Goal: Task Accomplishment & Management: Manage account settings

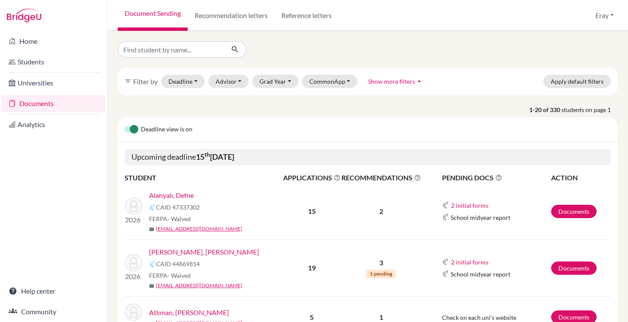
scroll to position [44, 0]
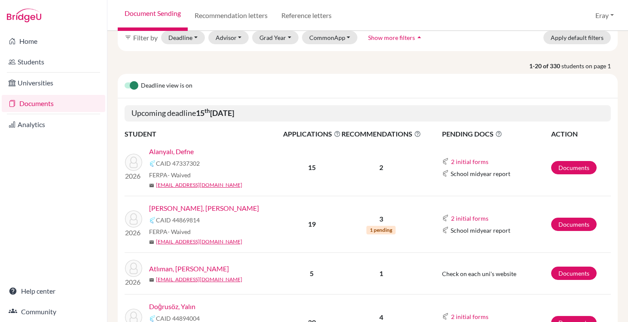
click at [183, 154] on link "Alanyalı, Defne" at bounding box center [171, 151] width 45 height 10
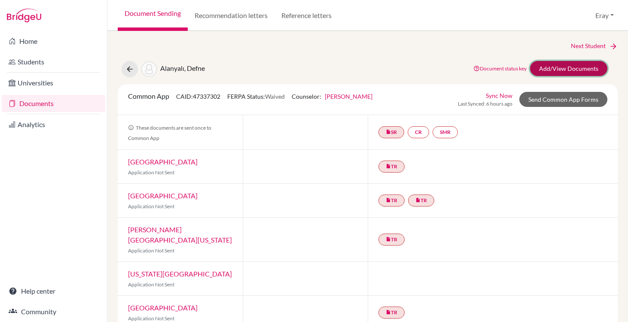
click at [555, 67] on link "Add/View Documents" at bounding box center [568, 68] width 77 height 15
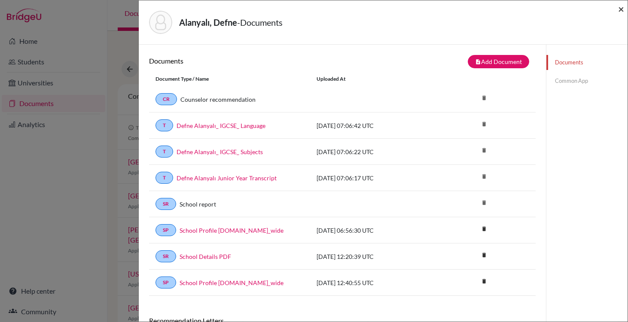
click at [618, 8] on span "×" at bounding box center [621, 9] width 6 height 12
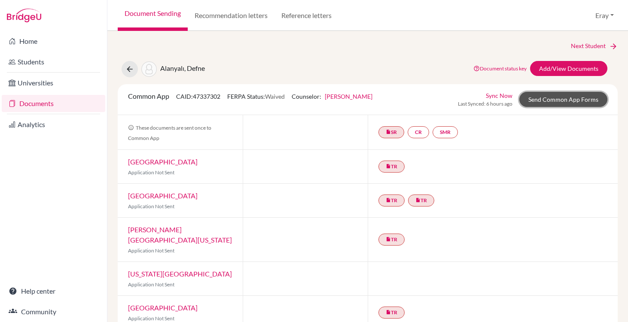
click at [575, 98] on link "Send Common App Forms" at bounding box center [563, 99] width 88 height 15
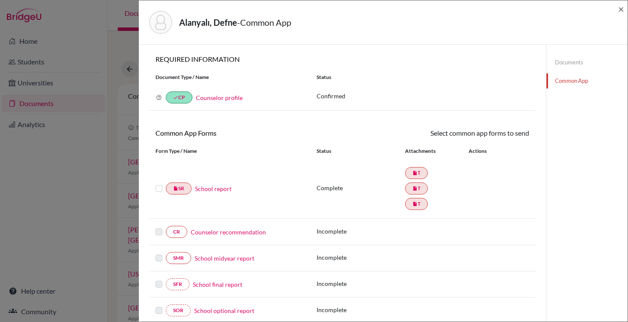
click at [156, 183] on label at bounding box center [158, 183] width 7 height 0
click at [0, 0] on input "checkbox" at bounding box center [0, 0] width 0 height 0
click at [505, 135] on icon at bounding box center [504, 134] width 6 height 6
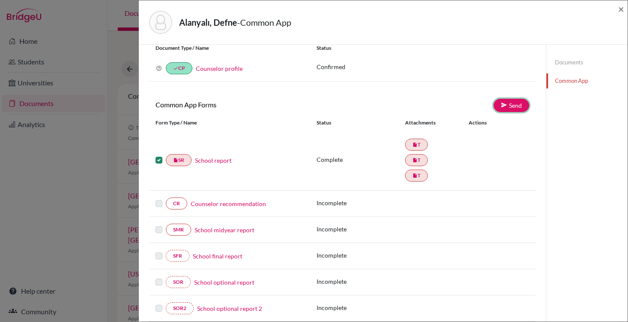
scroll to position [30, 0]
click at [420, 143] on link "insert_drive_file T" at bounding box center [416, 144] width 23 height 12
click at [417, 161] on icon "insert_drive_file" at bounding box center [414, 159] width 5 height 5
click at [222, 159] on link "School report" at bounding box center [213, 159] width 37 height 9
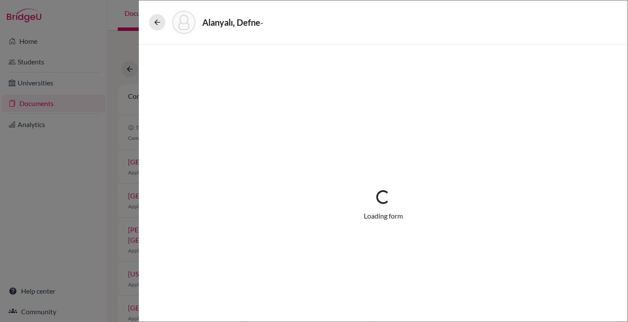
select select "3"
select select "684790"
select select "0"
select select "1"
select select "684791"
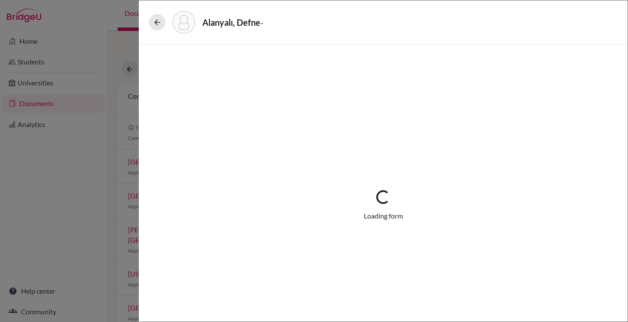
select select "684792"
select select "0"
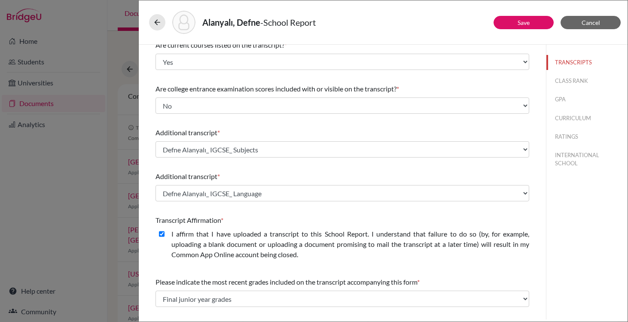
scroll to position [183, 0]
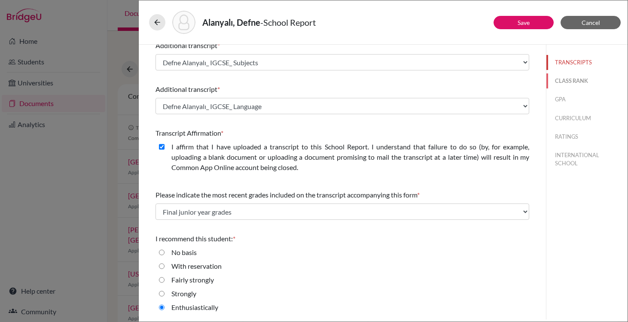
click at [591, 83] on button "CLASS RANK" at bounding box center [586, 80] width 81 height 15
select select "5"
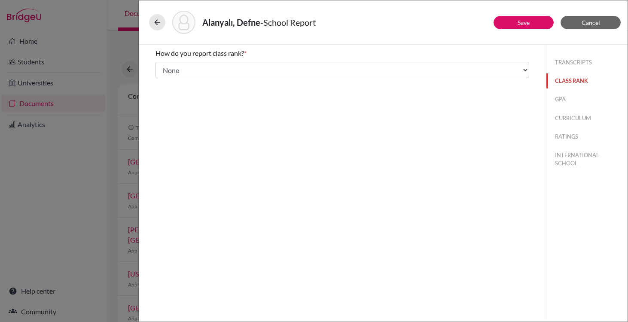
scroll to position [0, 0]
click at [565, 97] on button "GPA" at bounding box center [586, 99] width 81 height 15
type input "3.8"
type input "4"
select select "4"
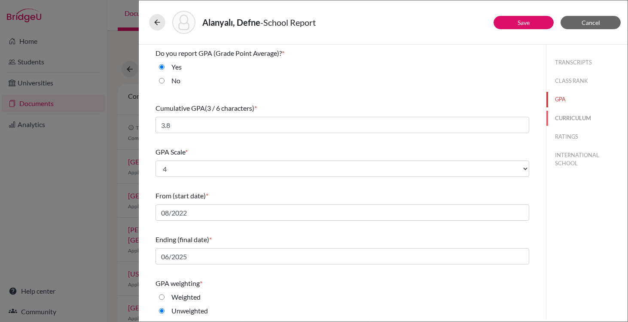
click at [569, 120] on button "CURRICULUM" at bounding box center [586, 118] width 81 height 15
select select "3"
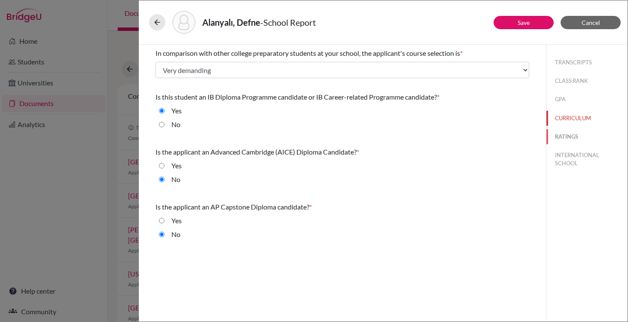
click at [569, 137] on button "RATINGS" at bounding box center [586, 136] width 81 height 15
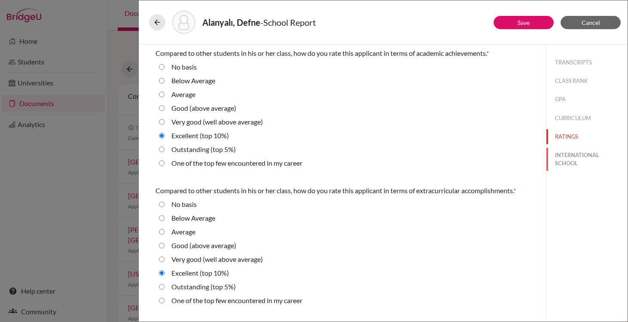
click at [568, 161] on button "INTERNATIONAL SCHOOL" at bounding box center [586, 159] width 81 height 23
radio Average "true"
select select "14"
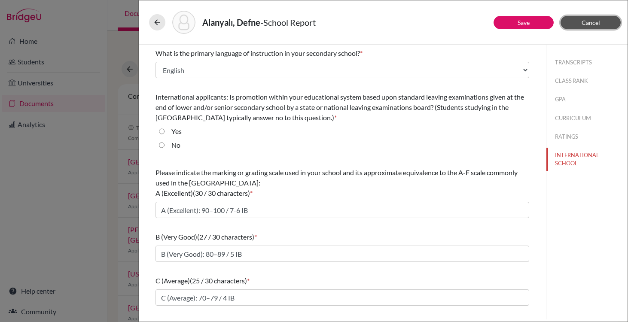
click at [601, 27] on button "Cancel" at bounding box center [590, 22] width 60 height 13
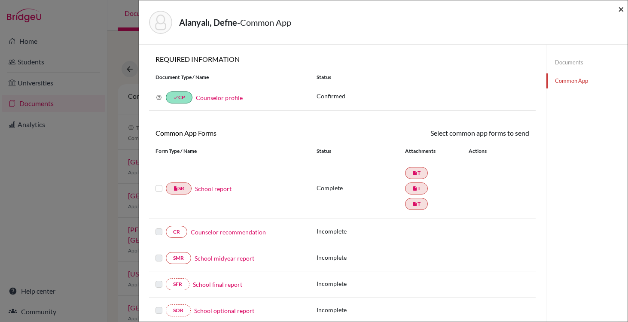
click at [618, 8] on span "×" at bounding box center [621, 9] width 6 height 12
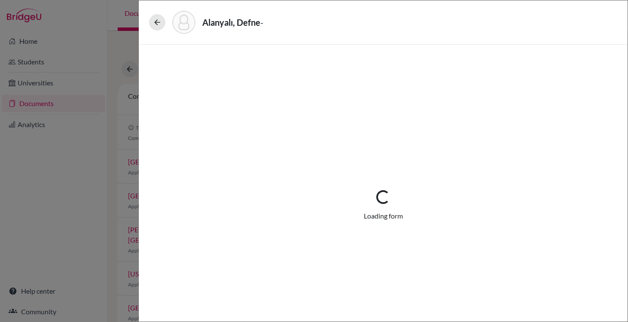
select select "3"
select select "684790"
select select "0"
select select "1"
select select "684791"
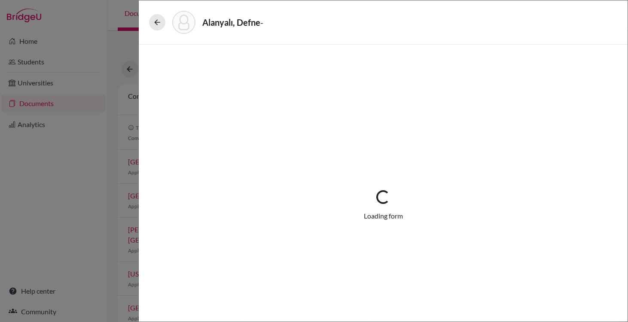
select select "684792"
select select "0"
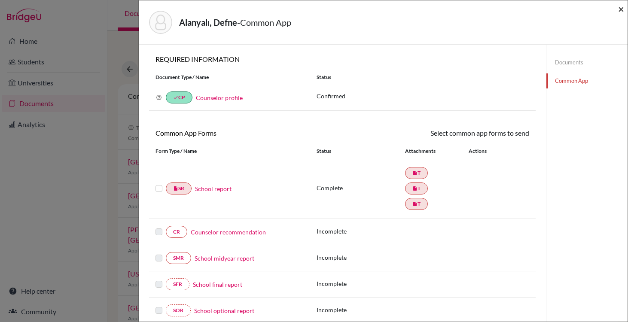
click at [621, 11] on span "×" at bounding box center [621, 9] width 6 height 12
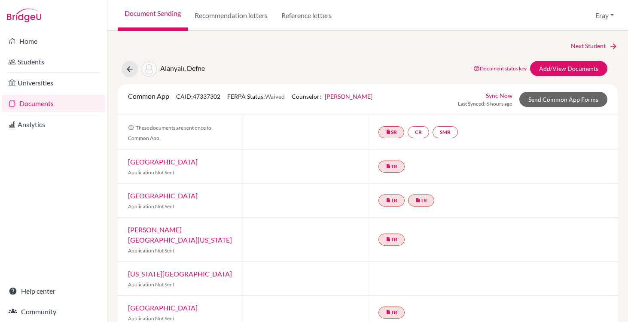
click at [88, 103] on link "Documents" at bounding box center [53, 103] width 103 height 17
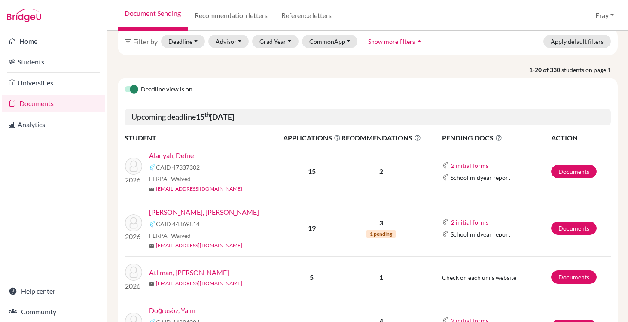
scroll to position [44, 0]
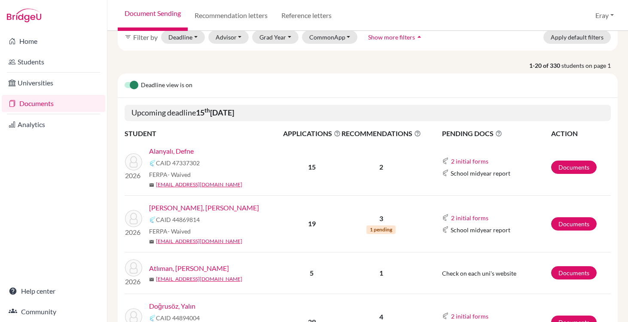
click at [180, 206] on link "[PERSON_NAME], [PERSON_NAME]" at bounding box center [204, 208] width 110 height 10
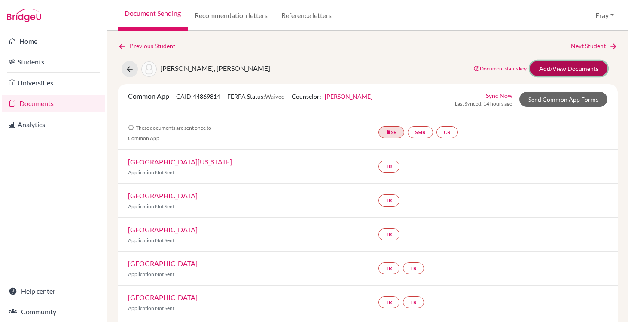
click at [571, 70] on link "Add/View Documents" at bounding box center [568, 68] width 77 height 15
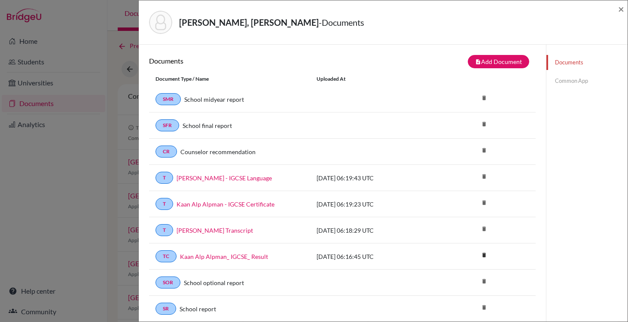
scroll to position [125, 0]
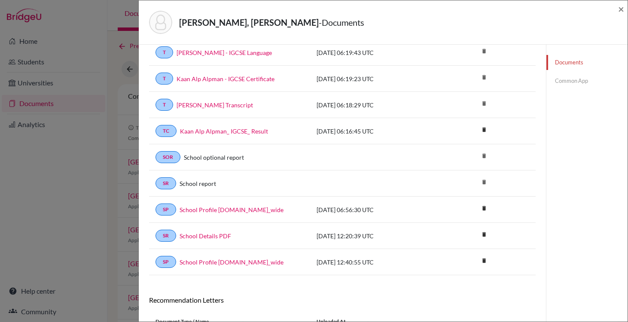
click at [617, 7] on div "Alpman, Kaan Alp - Documents ×" at bounding box center [383, 22] width 482 height 37
click at [618, 9] on span "×" at bounding box center [621, 9] width 6 height 12
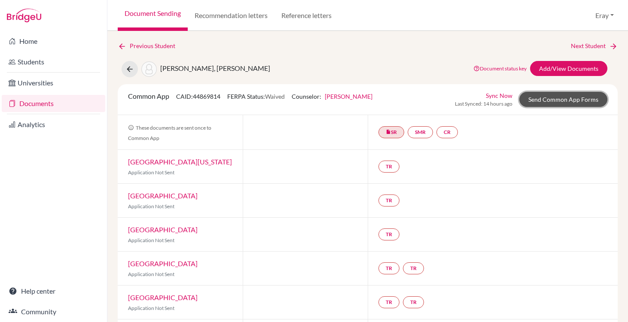
click at [552, 103] on link "Send Common App Forms" at bounding box center [563, 99] width 88 height 15
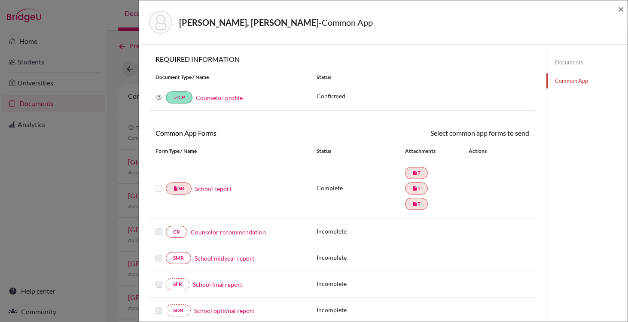
click at [225, 189] on link "School report" at bounding box center [213, 188] width 37 height 9
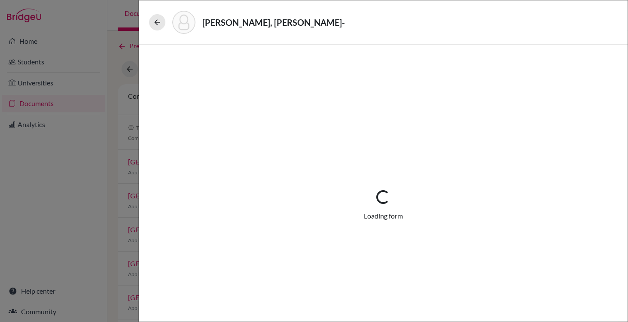
select select "3"
select select "675316"
select select "0"
select select "1"
select select "675318"
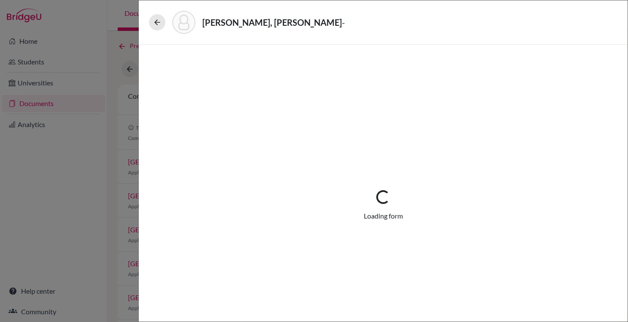
select select "675320"
select select "0"
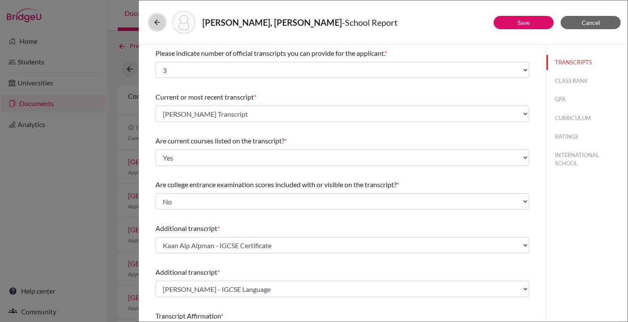
click at [159, 26] on icon at bounding box center [157, 22] width 9 height 9
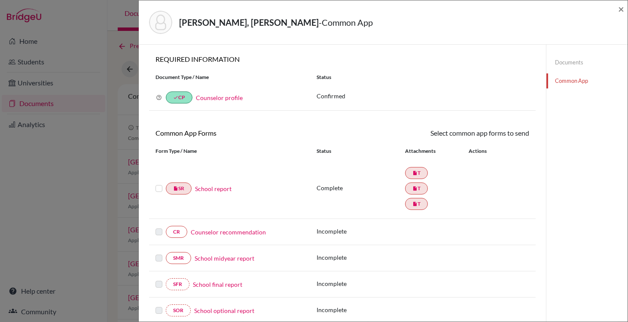
scroll to position [254, 0]
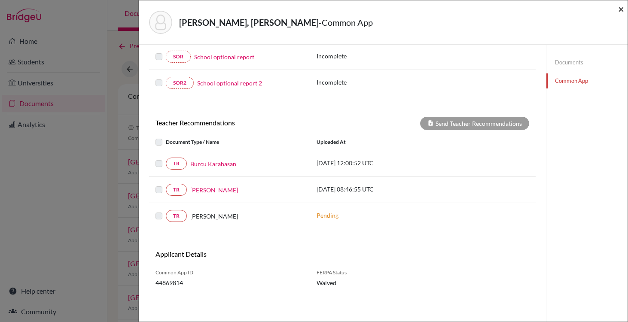
drag, startPoint x: 621, startPoint y: 11, endPoint x: 610, endPoint y: 15, distance: 11.0
click at [616, 12] on div "Alpman, Kaan Alp - Common App ×" at bounding box center [383, 22] width 482 height 37
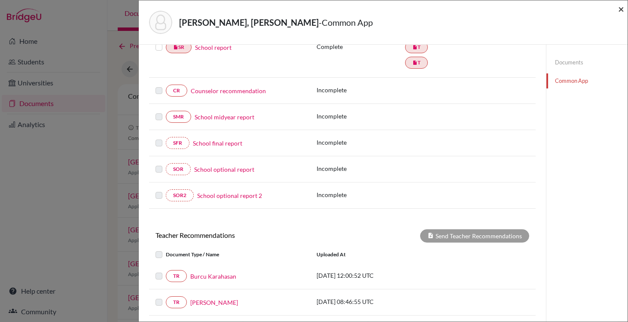
scroll to position [123, 0]
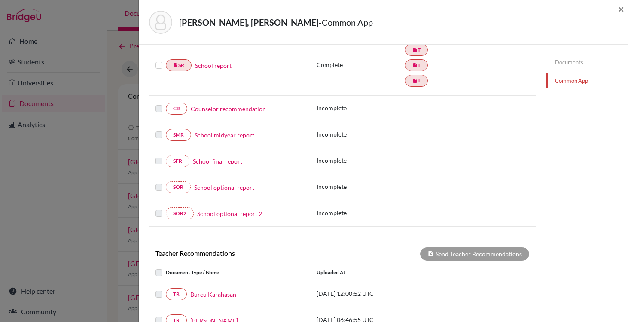
click at [220, 161] on link "School final report" at bounding box center [217, 161] width 49 height 9
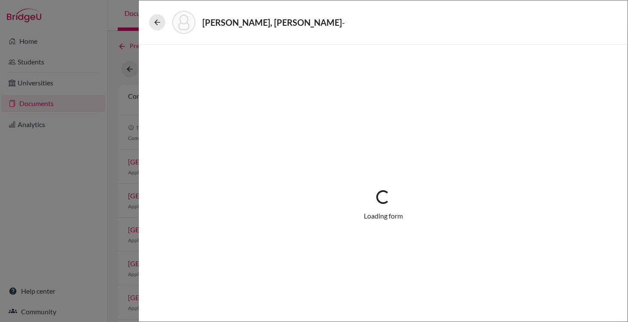
select select "5"
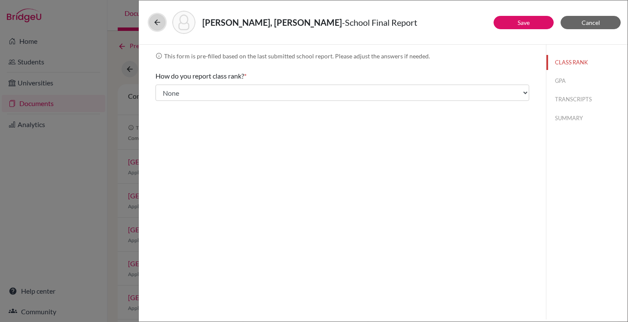
click at [162, 16] on button at bounding box center [157, 22] width 16 height 16
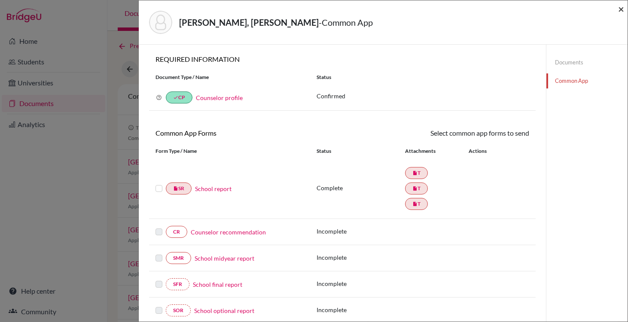
click at [621, 10] on span "×" at bounding box center [621, 9] width 6 height 12
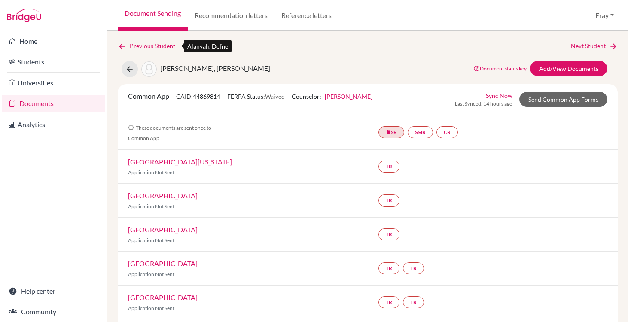
click at [124, 48] on icon at bounding box center [122, 46] width 9 height 9
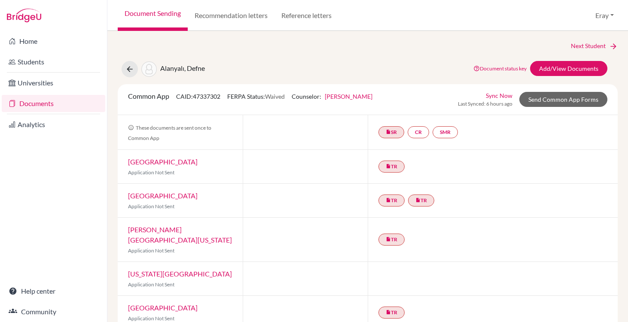
scroll to position [0, 0]
click at [30, 108] on link "Documents" at bounding box center [53, 103] width 103 height 17
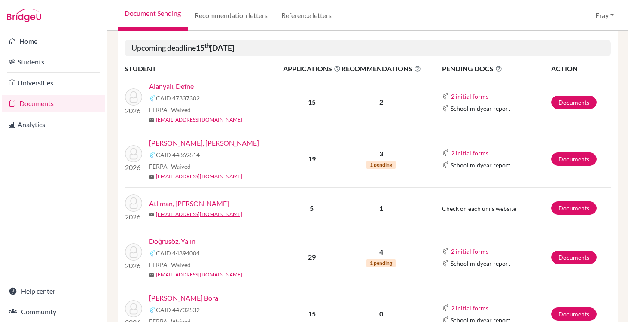
scroll to position [113, 0]
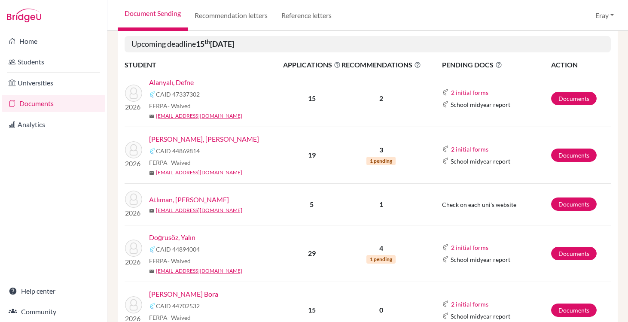
click at [171, 202] on link "Atlıman, [PERSON_NAME]" at bounding box center [189, 200] width 80 height 10
click at [186, 237] on link "Doğrusöz, Yalın" at bounding box center [172, 237] width 46 height 10
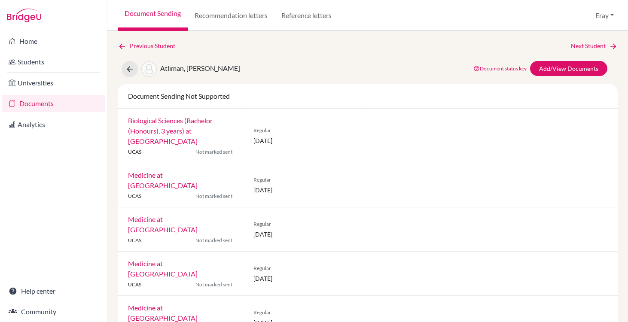
scroll to position [7, 0]
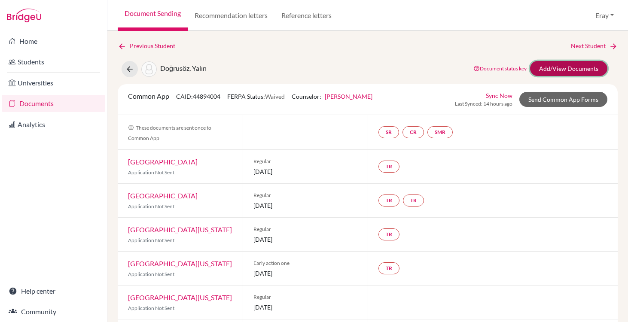
click at [553, 69] on link "Add/View Documents" at bounding box center [568, 68] width 77 height 15
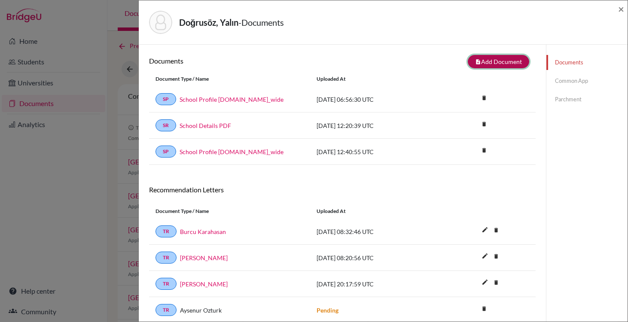
click at [509, 62] on button "note_add Add Document" at bounding box center [498, 61] width 61 height 13
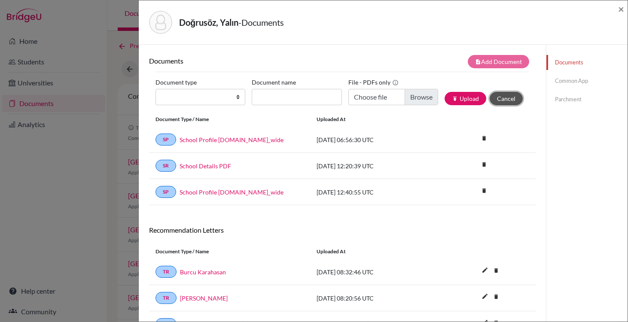
click at [500, 96] on button "Cancel" at bounding box center [506, 98] width 33 height 13
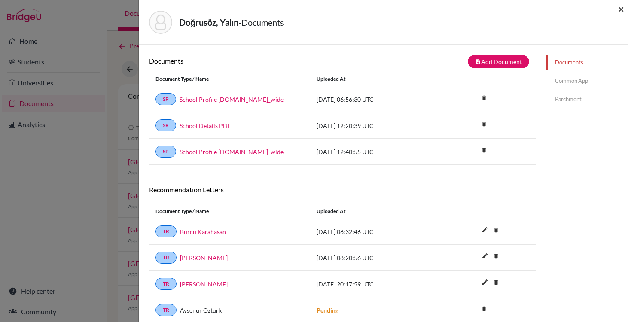
click at [622, 13] on span "×" at bounding box center [621, 9] width 6 height 12
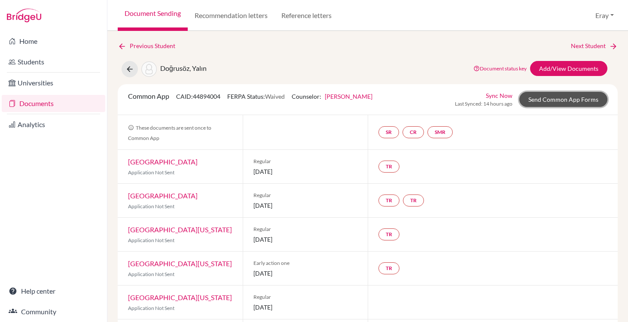
click at [557, 105] on link "Send Common App Forms" at bounding box center [563, 99] width 88 height 15
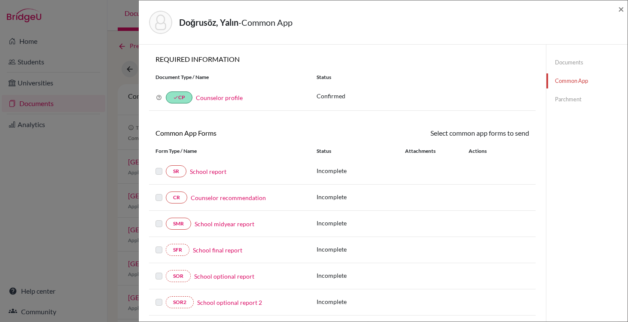
click at [214, 168] on link "School report" at bounding box center [208, 171] width 37 height 9
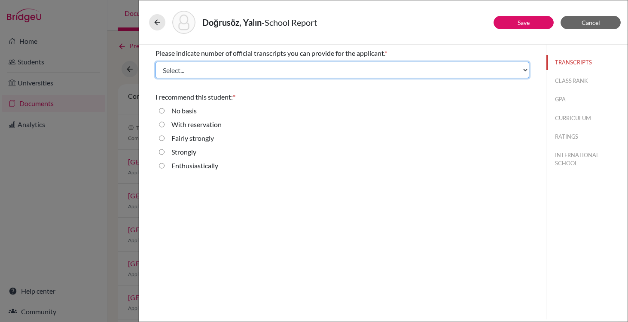
click at [277, 75] on select "Select... 1 2 3 4" at bounding box center [342, 70] width 374 height 16
select select "3"
click at [155, 62] on select "Select... 1 2 3 4" at bounding box center [342, 70] width 374 height 16
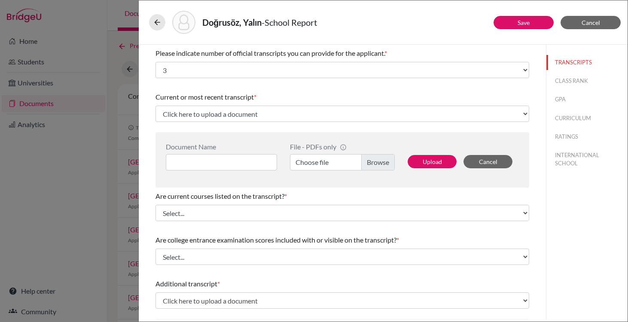
click at [379, 155] on label "Choose file" at bounding box center [342, 162] width 105 height 16
click at [379, 155] on input "Choose file" at bounding box center [342, 162] width 105 height 16
click at [379, 155] on label "Choose file" at bounding box center [342, 162] width 105 height 16
click at [379, 155] on input "Choose file" at bounding box center [342, 162] width 105 height 16
click at [235, 159] on input at bounding box center [221, 162] width 111 height 16
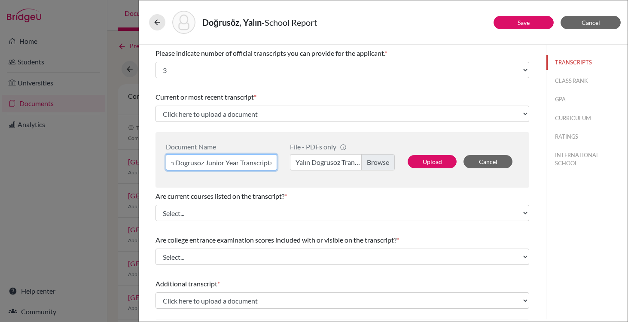
scroll to position [0, 15]
type input "Yalin Dogrusoz Junior Year Transcripts"
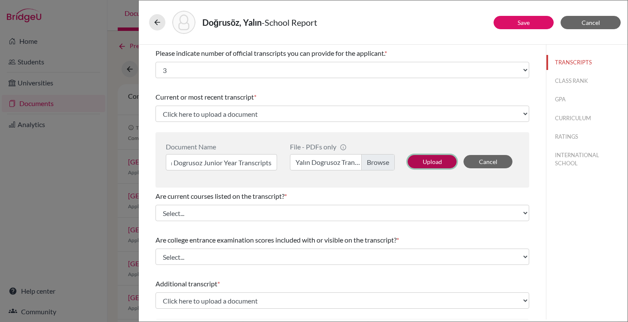
scroll to position [0, 0]
drag, startPoint x: 426, startPoint y: 164, endPoint x: 424, endPoint y: 114, distance: 50.3
click at [424, 155] on button "Upload" at bounding box center [432, 161] width 49 height 13
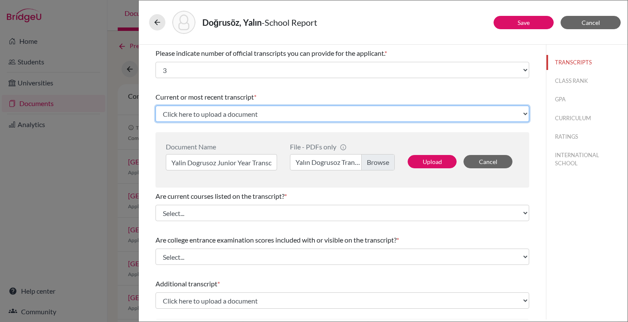
click at [424, 114] on select "Click here to upload a document Upload New File" at bounding box center [342, 114] width 374 height 16
select select "686868"
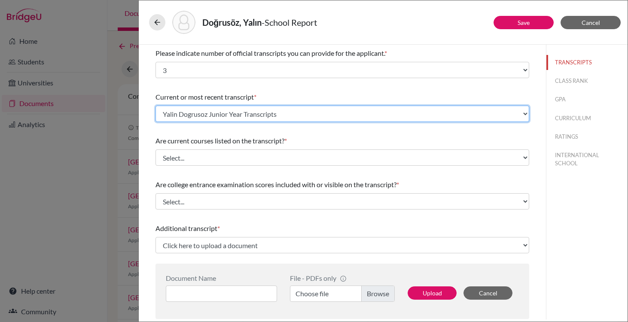
click at [155, 106] on select "Select existing document or upload a new one Yalin Dogrusoz Junior Year Transcr…" at bounding box center [342, 114] width 374 height 16
click at [423, 118] on select "Select existing document or upload a new one Yalin Dogrusoz Junior Year Transcr…" at bounding box center [342, 114] width 374 height 16
click at [155, 106] on select "Select existing document or upload a new one Yalin Dogrusoz Junior Year Transcr…" at bounding box center [342, 114] width 374 height 16
click at [402, 112] on select "Select existing document or upload a new one Yalin Dogrusoz Junior Year Transcr…" at bounding box center [342, 114] width 374 height 16
click at [155, 106] on select "Select existing document or upload a new one Yalin Dogrusoz Junior Year Transcr…" at bounding box center [342, 114] width 374 height 16
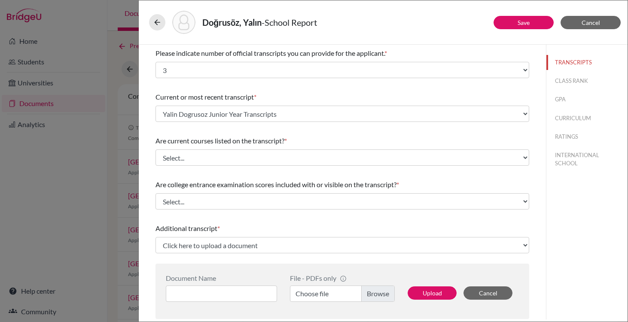
click at [364, 147] on div "Are current courses listed on the transcript? * Select... Yes No" at bounding box center [342, 150] width 374 height 37
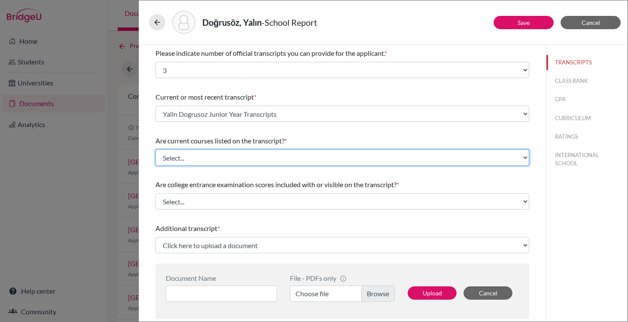
click at [363, 154] on select "Select... Yes No" at bounding box center [342, 157] width 374 height 16
select select "0"
click at [155, 149] on select "Select... Yes No" at bounding box center [342, 157] width 374 height 16
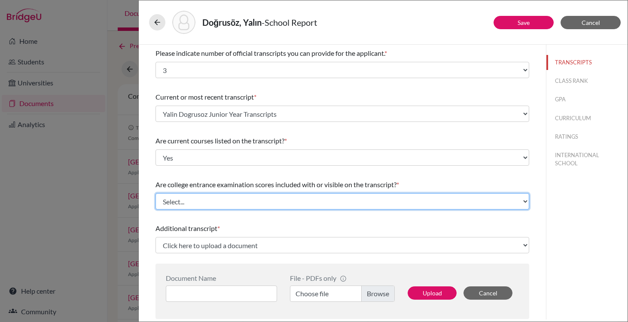
click at [334, 198] on select "Select... Yes No" at bounding box center [342, 201] width 374 height 16
select select "1"
click at [155, 193] on select "Select... Yes No" at bounding box center [342, 201] width 374 height 16
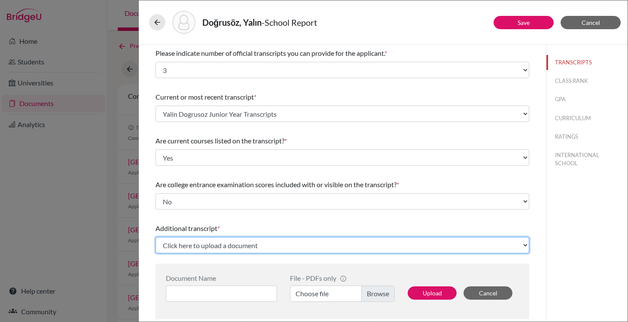
click at [316, 242] on select "Click here to upload a document Upload New File" at bounding box center [342, 245] width 374 height 16
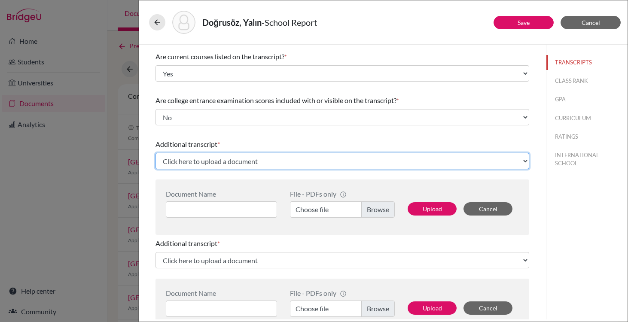
scroll to position [94, 0]
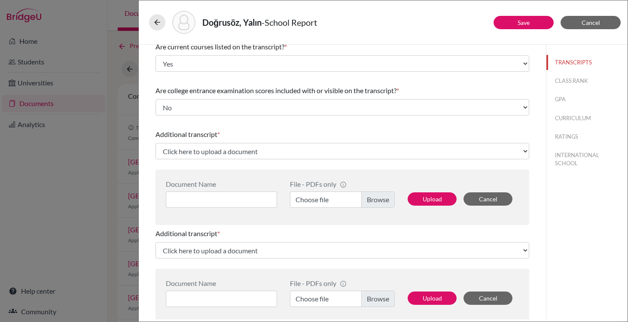
click at [378, 199] on label "Choose file" at bounding box center [342, 200] width 105 height 16
click at [378, 199] on input "Choose file" at bounding box center [342, 200] width 105 height 16
click at [260, 199] on input at bounding box center [221, 200] width 111 height 16
type input "IGCSE Language"
click at [218, 303] on input at bounding box center [221, 299] width 111 height 16
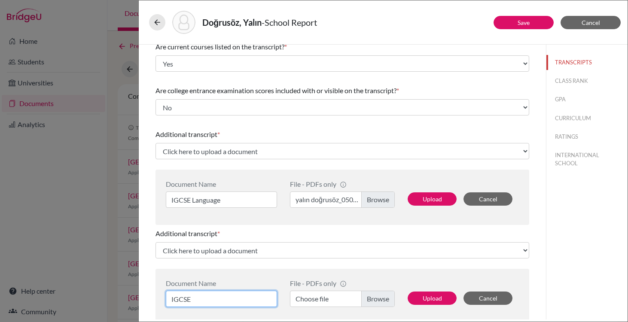
type input "IGCSE"
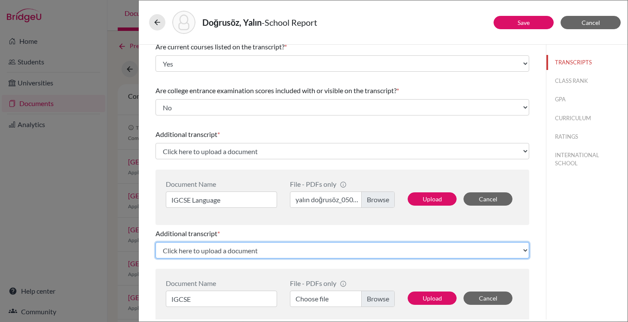
click at [256, 248] on select "Click here to upload a document Upload New File" at bounding box center [342, 250] width 374 height 16
click at [155, 242] on select "Click here to upload a document Upload New File" at bounding box center [342, 250] width 374 height 16
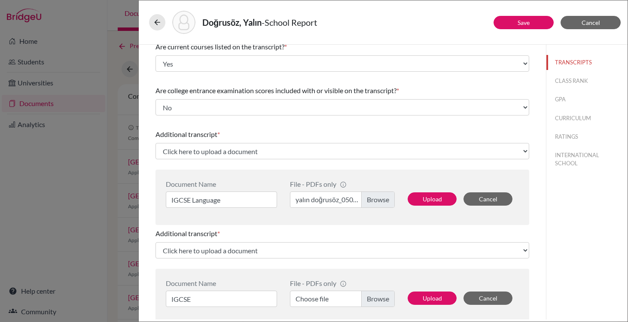
click at [384, 303] on label "Choose file" at bounding box center [342, 299] width 105 height 16
click at [384, 303] on input "Choose file" at bounding box center [342, 299] width 105 height 16
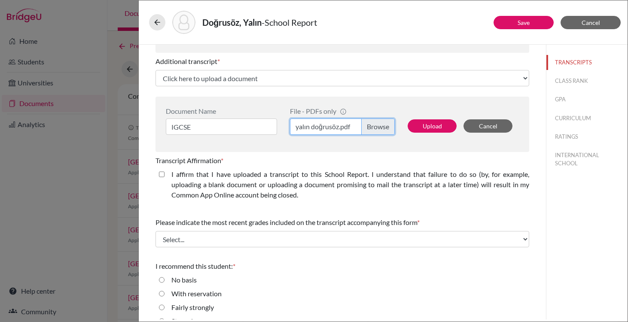
scroll to position [294, 0]
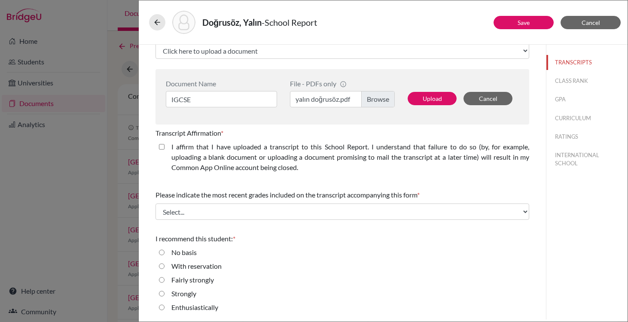
click at [219, 144] on label "I affirm that I have uploaded a transcript to this School Report. I understand …" at bounding box center [350, 157] width 358 height 31
click at [164, 144] on closed\ "I affirm that I have uploaded a transcript to this School Report. I understand …" at bounding box center [162, 147] width 6 height 10
checkbox closed\ "true"
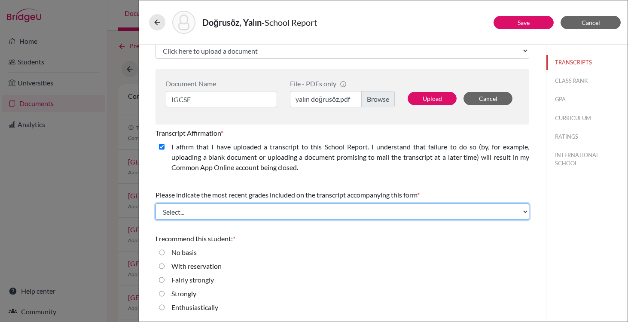
click at [222, 210] on select "Select... Final junior year grades 1st Quarter senior year grades 2nd Quarter/1…" at bounding box center [342, 212] width 374 height 16
select select "0"
click at [155, 204] on select "Select... Final junior year grades 1st Quarter senior year grades 2nd Quarter/1…" at bounding box center [342, 212] width 374 height 16
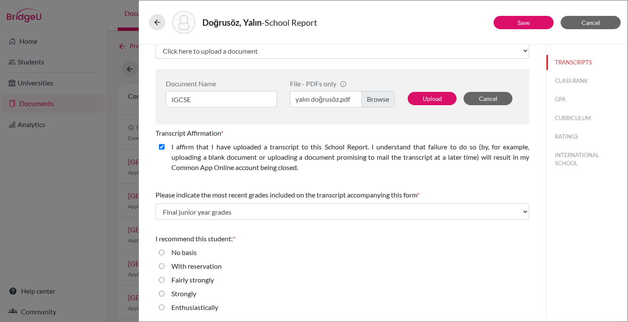
click at [193, 293] on label "Strongly" at bounding box center [183, 294] width 25 height 10
click at [164, 293] on input "Strongly" at bounding box center [162, 294] width 6 height 10
radio input "true"
click at [193, 303] on label "Enthusiastically" at bounding box center [194, 307] width 47 height 10
click at [164, 303] on input "Enthusiastically" at bounding box center [162, 307] width 6 height 10
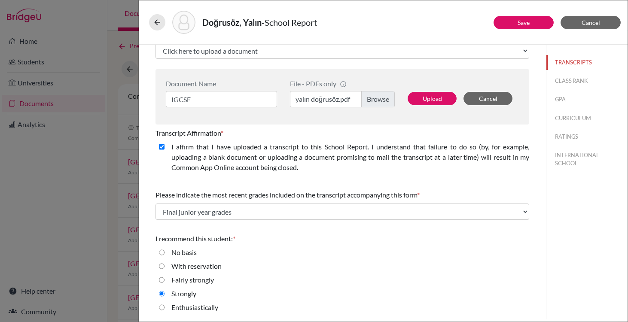
radio input "true"
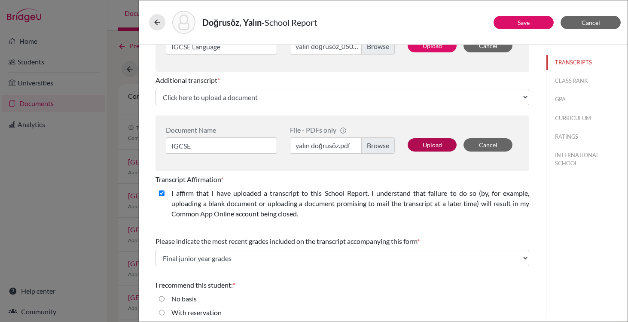
scroll to position [231, 0]
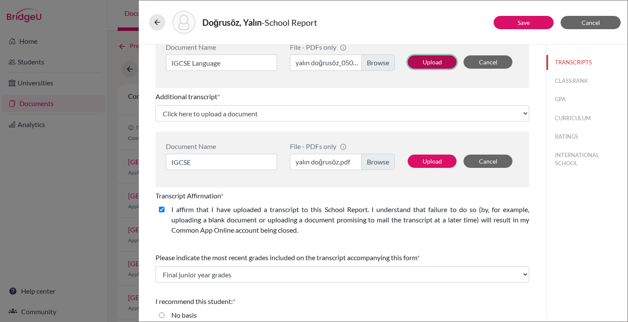
click at [439, 59] on button "Upload" at bounding box center [432, 61] width 49 height 13
select select "686869"
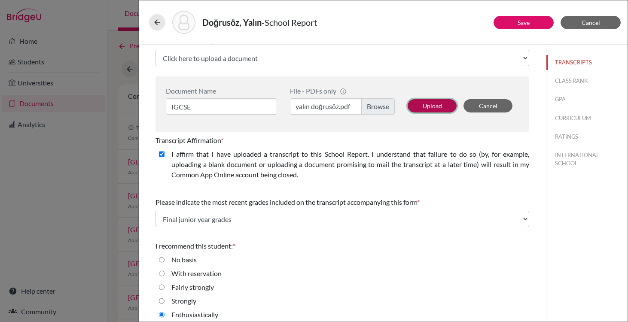
click at [437, 106] on button "Upload" at bounding box center [432, 105] width 49 height 13
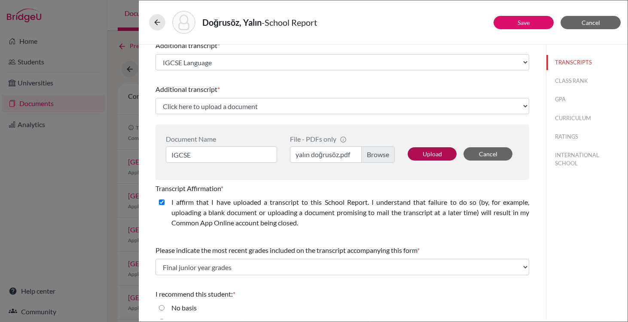
select select "686870"
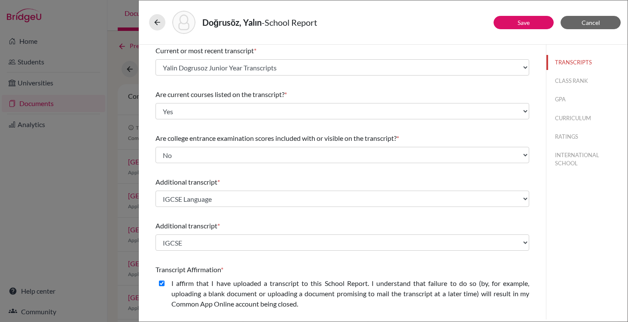
scroll to position [183, 0]
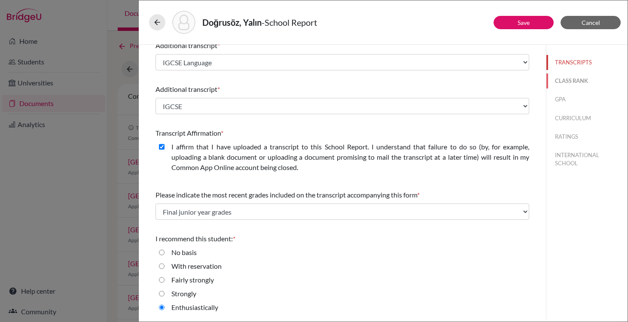
click at [570, 79] on button "CLASS RANK" at bounding box center [586, 80] width 81 height 15
select select "Select..."
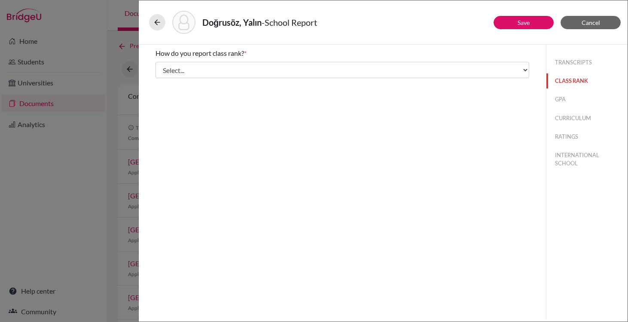
scroll to position [0, 0]
click at [569, 96] on button "GPA" at bounding box center [586, 99] width 81 height 15
click at [177, 69] on label "Yes" at bounding box center [176, 67] width 10 height 10
click at [164, 69] on input "Yes" at bounding box center [162, 67] width 6 height 10
radio input "true"
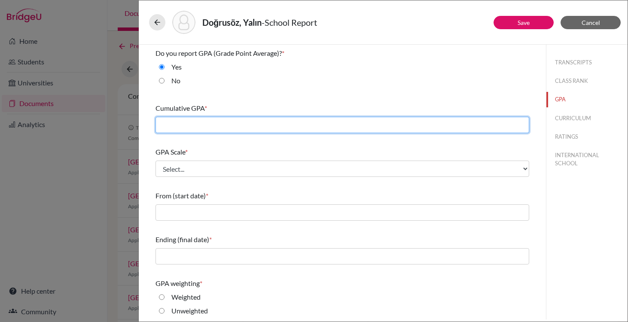
click at [235, 128] on input "text" at bounding box center [342, 125] width 374 height 16
type input "4.0"
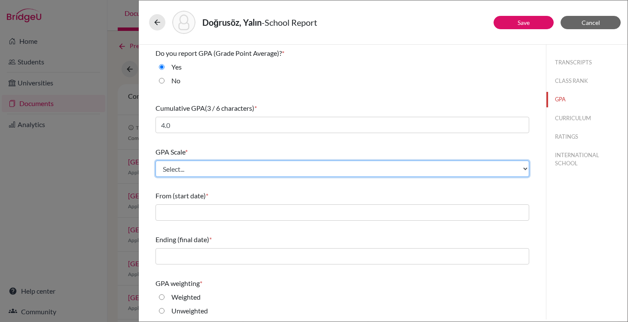
click at [213, 161] on select "Select... 4 5 6 7 8 9 10 11 12 13 14 15 16 17 18 19 20 100" at bounding box center [342, 169] width 374 height 16
select select "4"
click at [155, 161] on select "Select... 4 5 6 7 8 9 10 11 12 13 14 15 16 17 18 19 20 100" at bounding box center [342, 169] width 374 height 16
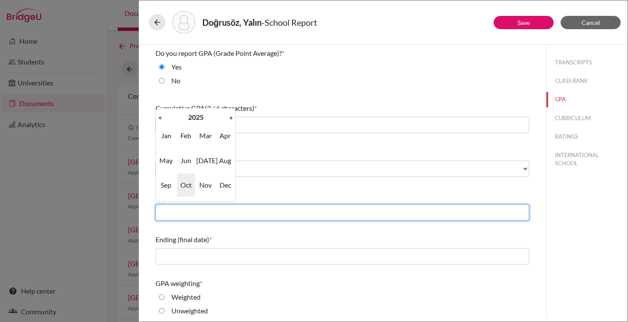
click at [256, 207] on input "text" at bounding box center [342, 212] width 374 height 16
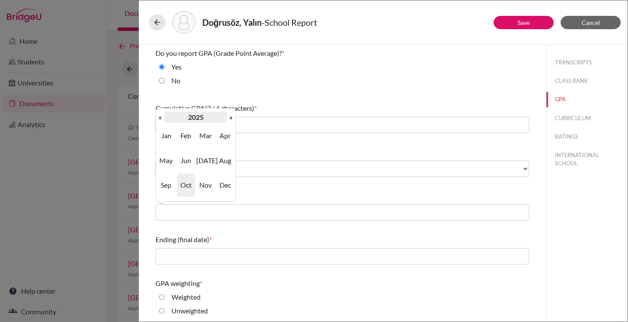
click at [164, 119] on th "2025" at bounding box center [195, 117] width 62 height 11
click at [227, 139] on span "2022" at bounding box center [225, 135] width 18 height 23
click at [224, 158] on span "Aug" at bounding box center [225, 160] width 18 height 23
type input "08/2022"
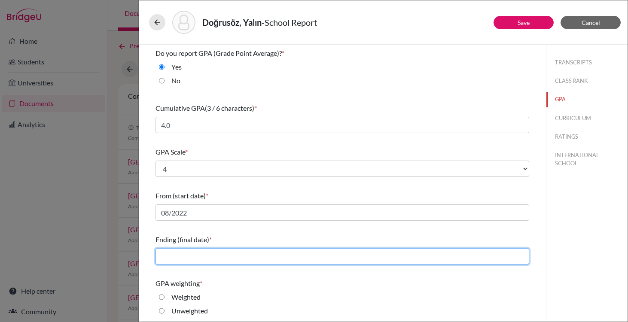
click at [207, 259] on input "text" at bounding box center [342, 256] width 374 height 16
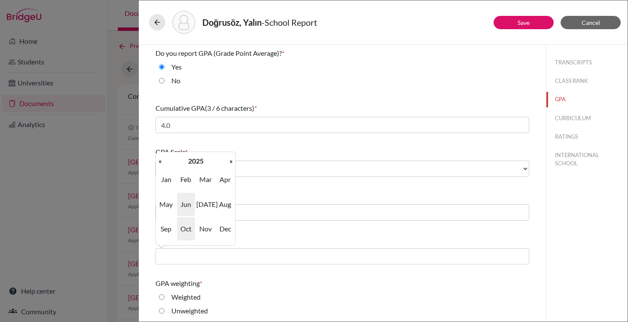
click at [189, 201] on span "Jun" at bounding box center [186, 204] width 18 height 23
type input "06/2025"
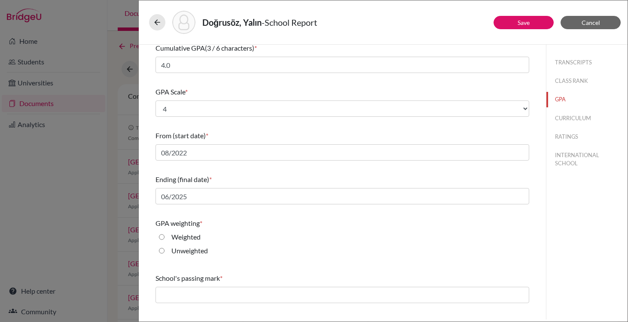
scroll to position [68, 0]
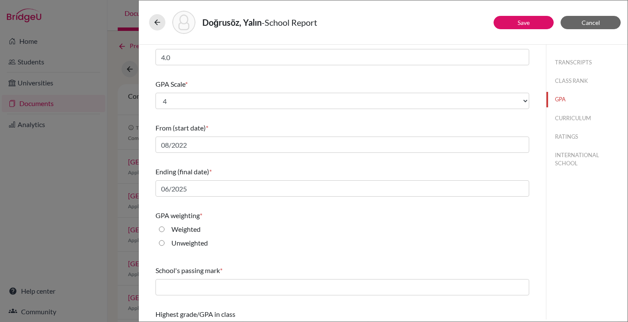
click at [192, 244] on label "Unweighted" at bounding box center [189, 243] width 37 height 10
click at [164, 244] on input "Unweighted" at bounding box center [162, 243] width 6 height 10
radio input "true"
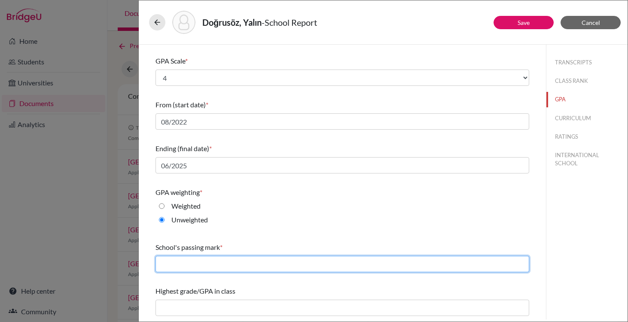
click at [214, 267] on input "text" at bounding box center [342, 264] width 374 height 16
type input "1.0"
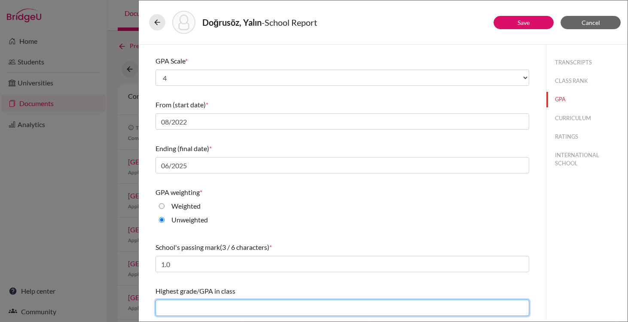
click at [296, 310] on input "text" at bounding box center [342, 308] width 374 height 16
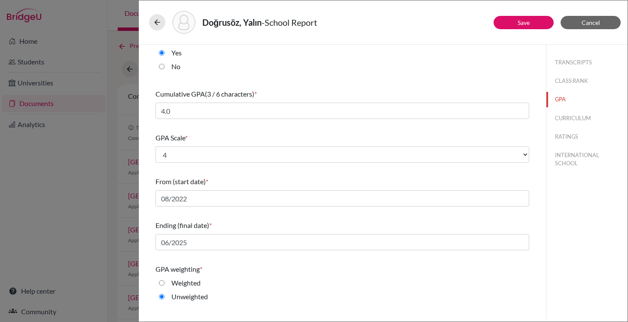
scroll to position [0, 0]
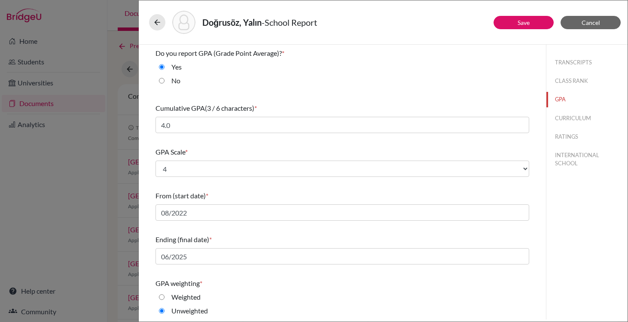
type input "4"
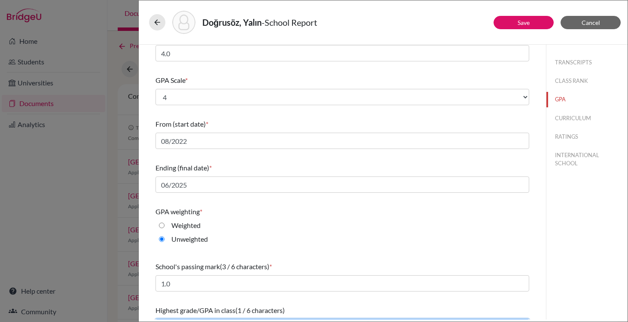
scroll to position [91, 0]
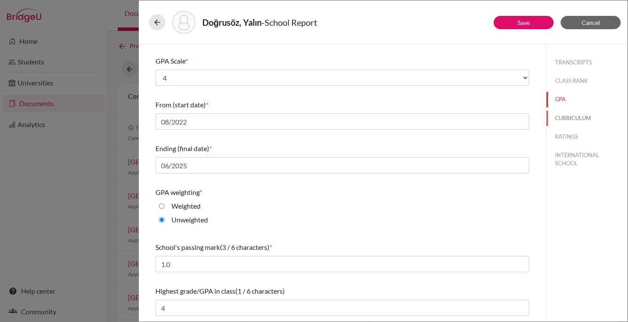
click at [582, 121] on button "CURRICULUM" at bounding box center [586, 118] width 81 height 15
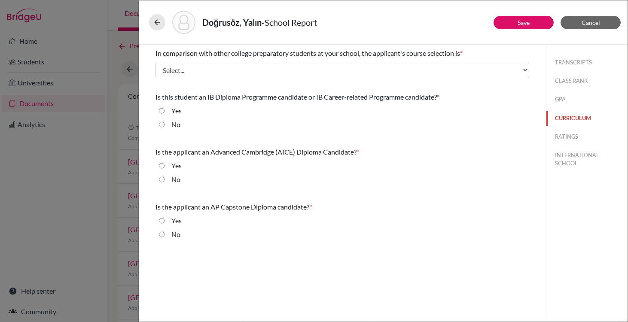
scroll to position [0, 0]
click at [560, 96] on button "GPA" at bounding box center [586, 99] width 81 height 15
select select "4"
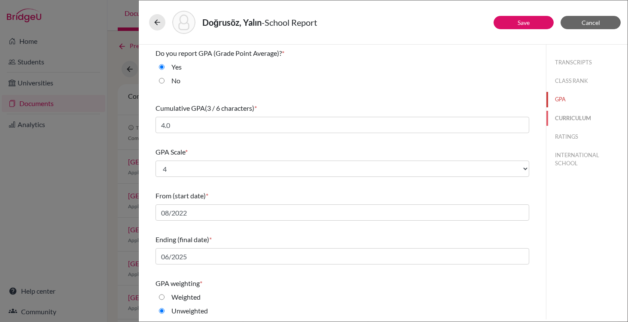
click at [563, 113] on button "CURRICULUM" at bounding box center [586, 118] width 81 height 15
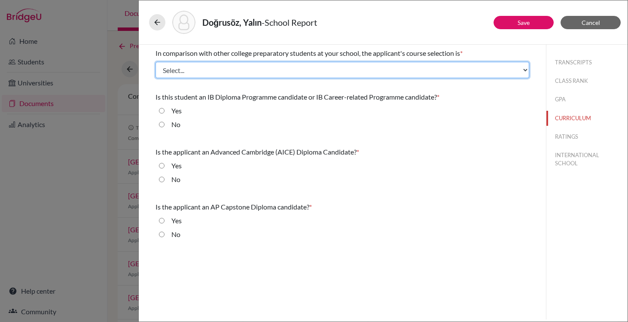
click at [345, 71] on select "Select... Less than demanding Average Demanding Very demanding Most demanding P…" at bounding box center [342, 70] width 374 height 16
select select "3"
click at [155, 62] on select "Select... Less than demanding Average Demanding Very demanding Most demanding P…" at bounding box center [342, 70] width 374 height 16
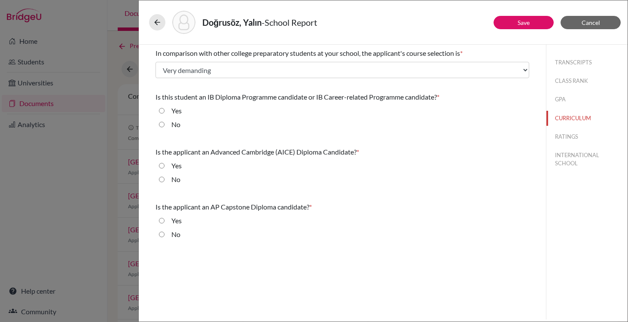
click at [177, 110] on label "Yes" at bounding box center [176, 111] width 10 height 10
click at [164, 110] on input "Yes" at bounding box center [162, 111] width 6 height 10
radio input "true"
click at [174, 183] on label "No" at bounding box center [175, 179] width 9 height 10
click at [164, 183] on input "No" at bounding box center [162, 179] width 6 height 10
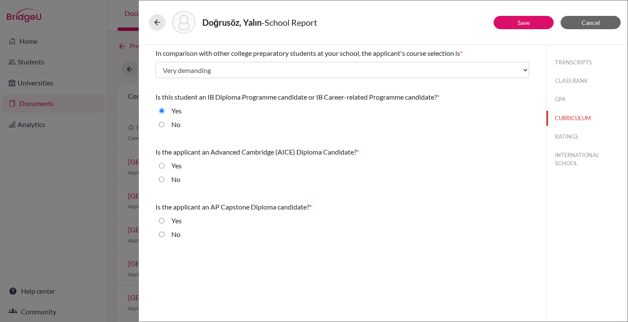
radio input "true"
click at [175, 237] on label "No" at bounding box center [175, 234] width 9 height 10
click at [164, 237] on input "No" at bounding box center [162, 234] width 6 height 10
radio input "true"
click at [562, 134] on button "RATINGS" at bounding box center [586, 136] width 81 height 15
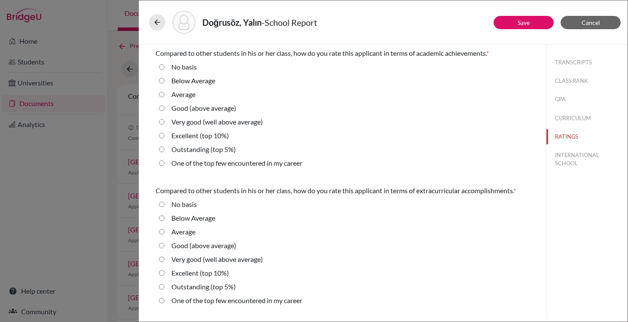
click at [226, 161] on label "One of the top few encountered in my career" at bounding box center [236, 163] width 131 height 10
click at [164, 161] on career "One of the top few encountered in my career" at bounding box center [162, 163] width 6 height 10
radio career "true"
click at [227, 152] on label "Outstanding (top 5%)" at bounding box center [203, 149] width 64 height 10
click at [164, 152] on 5\%\) "Outstanding (top 5%)" at bounding box center [162, 149] width 6 height 10
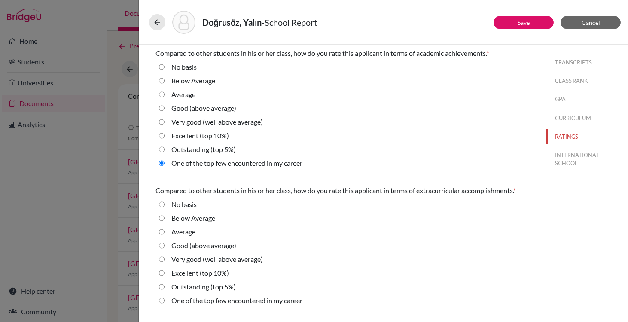
radio 5\%\) "true"
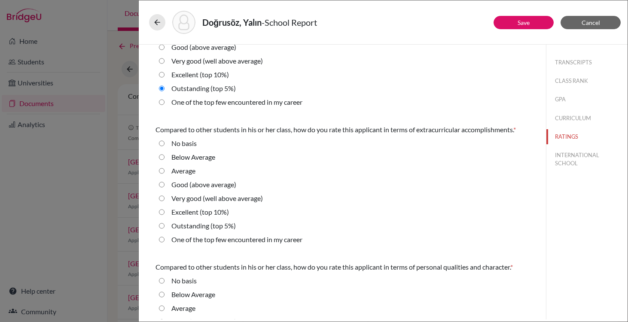
scroll to position [66, 0]
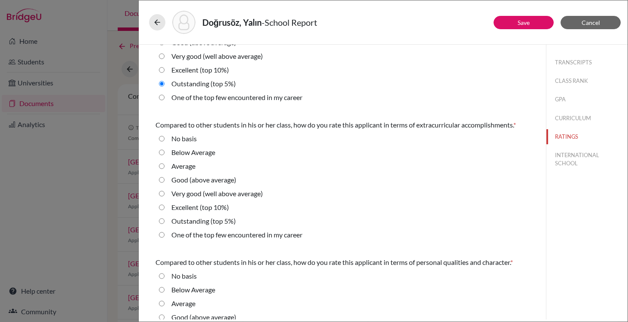
click at [200, 221] on label "Outstanding (top 5%)" at bounding box center [203, 221] width 64 height 10
click at [164, 221] on 5\%\) "Outstanding (top 5%)" at bounding box center [162, 221] width 6 height 10
radio 5\%\) "true"
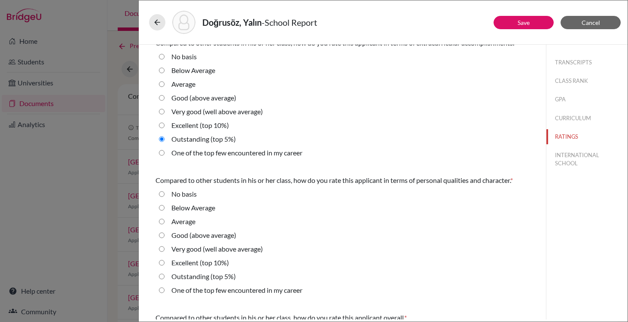
scroll to position [151, 0]
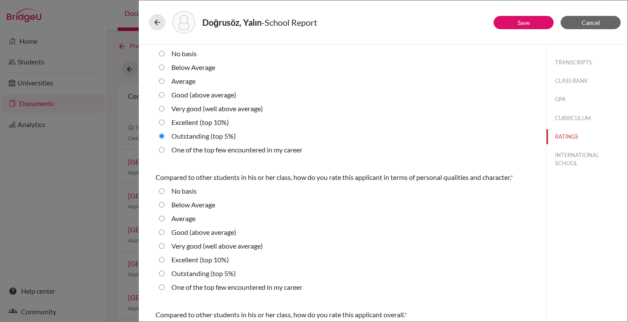
click at [197, 282] on label "One of the top few encountered in my career" at bounding box center [236, 287] width 131 height 10
click at [164, 282] on career "One of the top few encountered in my career" at bounding box center [162, 287] width 6 height 10
radio career "true"
click at [199, 272] on label "Outstanding (top 5%)" at bounding box center [203, 273] width 64 height 10
click at [164, 272] on 5\%\) "Outstanding (top 5%)" at bounding box center [162, 273] width 6 height 10
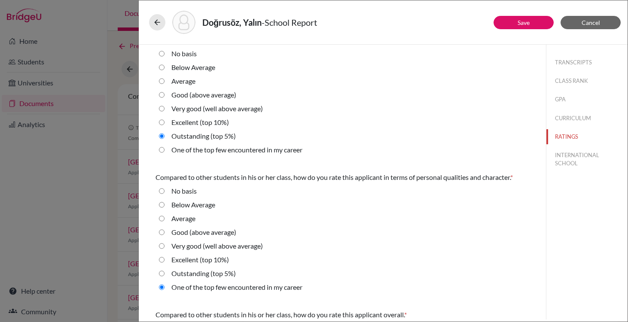
radio 5\%\) "true"
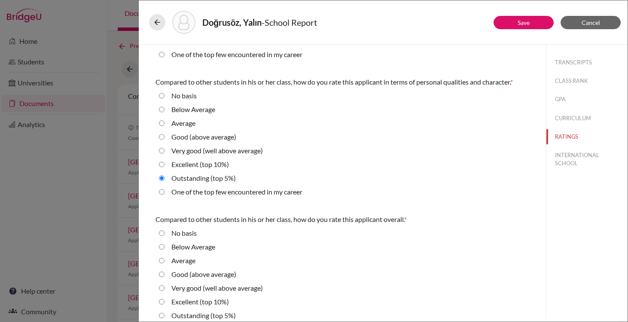
scroll to position [268, 0]
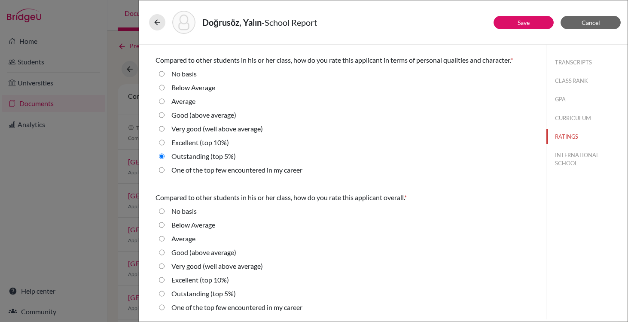
click at [204, 295] on label "Outstanding (top 5%)" at bounding box center [203, 294] width 64 height 10
click at [164, 295] on 5\%\) "Outstanding (top 5%)" at bounding box center [162, 294] width 6 height 10
radio 5\%\) "true"
click at [214, 307] on label "One of the top few encountered in my career" at bounding box center [236, 307] width 131 height 10
click at [164, 307] on career "One of the top few encountered in my career" at bounding box center [162, 307] width 6 height 10
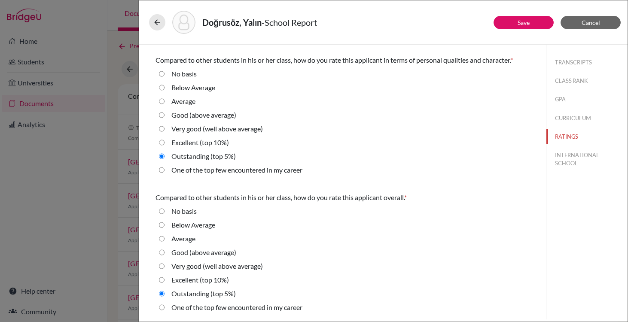
radio career "true"
click at [222, 173] on label "One of the top few encountered in my career" at bounding box center [236, 170] width 131 height 10
click at [164, 173] on career "One of the top few encountered in my career" at bounding box center [162, 170] width 6 height 10
radio career "true"
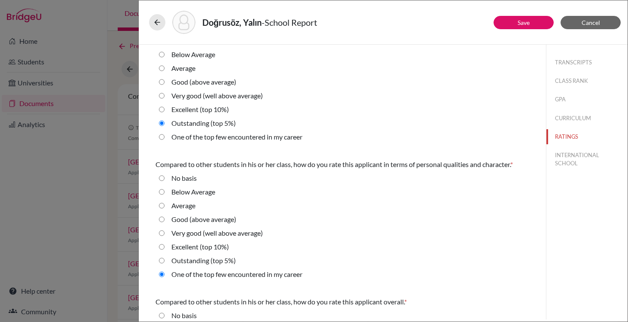
scroll to position [123, 0]
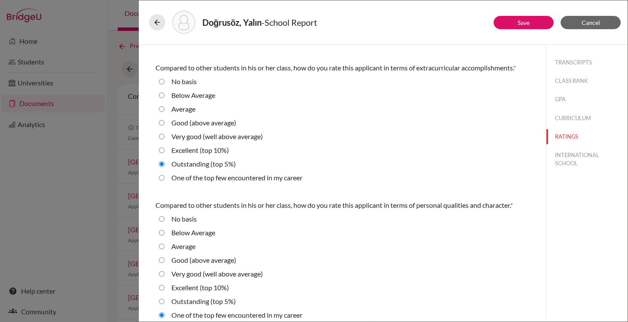
click at [223, 182] on label "One of the top few encountered in my career" at bounding box center [236, 178] width 131 height 10
click at [164, 182] on career "One of the top few encountered in my career" at bounding box center [162, 178] width 6 height 10
radio career "true"
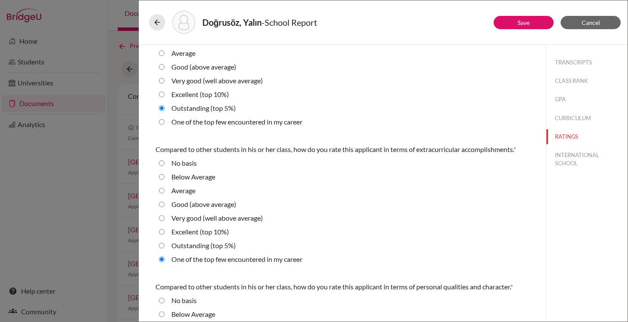
scroll to position [0, 0]
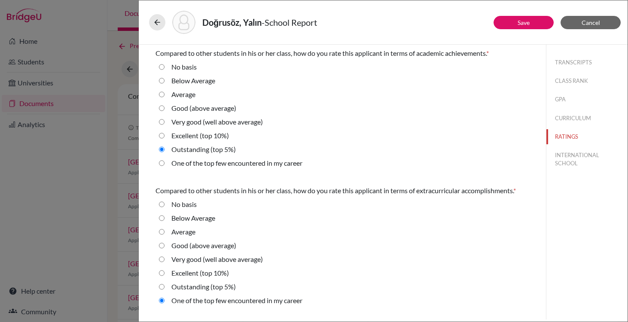
click at [302, 165] on label "One of the top few encountered in my career" at bounding box center [236, 163] width 131 height 10
click at [164, 165] on career "One of the top few encountered in my career" at bounding box center [162, 163] width 6 height 10
radio career "true"
click at [569, 156] on button "INTERNATIONAL SCHOOL" at bounding box center [586, 159] width 81 height 23
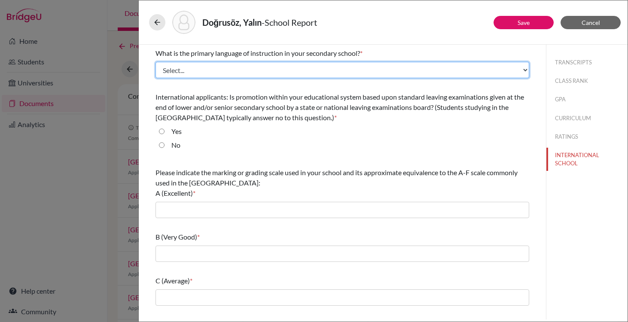
click at [340, 73] on select "Select... Albanian Arabic Armenian Assamese Azerbaijani Belarusian Bengali Bulg…" at bounding box center [342, 70] width 374 height 16
select select "14"
click at [155, 62] on select "Select... Albanian Arabic Armenian Assamese Azerbaijani Belarusian Bengali Bulg…" at bounding box center [342, 70] width 374 height 16
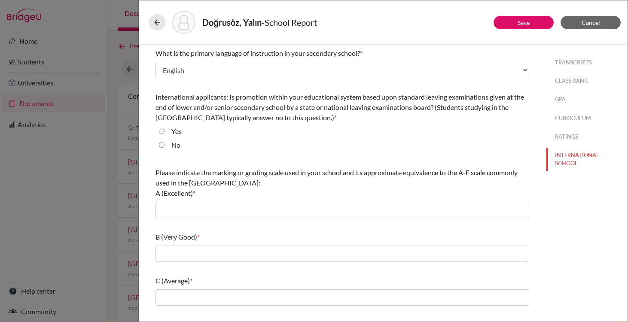
click at [177, 146] on label "No" at bounding box center [175, 145] width 9 height 10
click at [164, 146] on input "No" at bounding box center [162, 145] width 6 height 10
radio input "true"
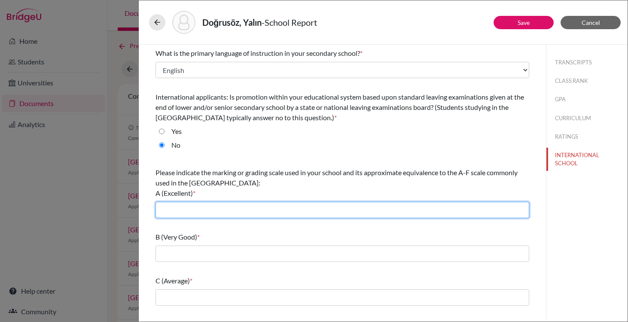
click at [190, 207] on input "text" at bounding box center [342, 210] width 374 height 16
type input "A (Excellent): 90–100 / 7-6 IB"
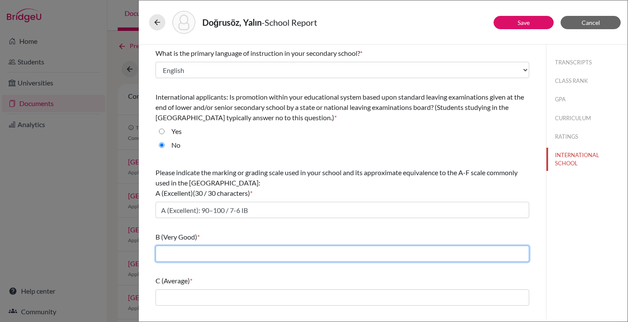
click at [224, 250] on input "text" at bounding box center [342, 254] width 374 height 16
type input "B (Very Good): 80–89 / 5 IB"
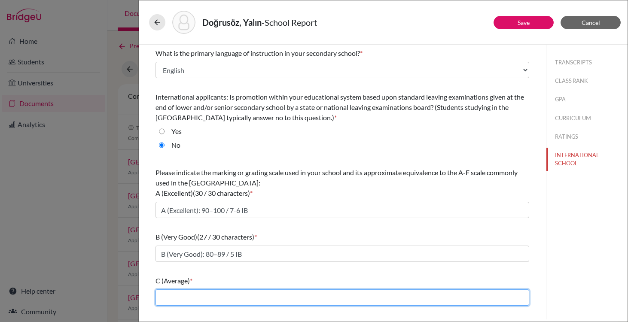
click at [230, 298] on input "text" at bounding box center [342, 297] width 374 height 16
type input "C (Average): 70–79 / 4 IB"
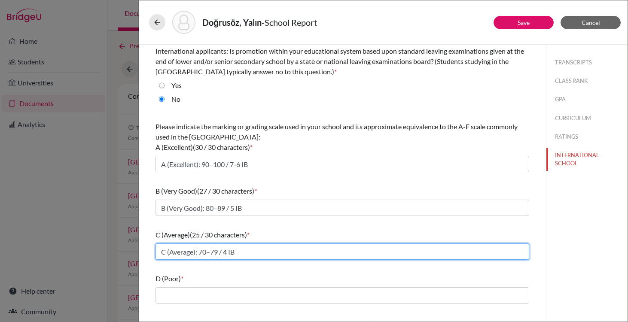
scroll to position [67, 0]
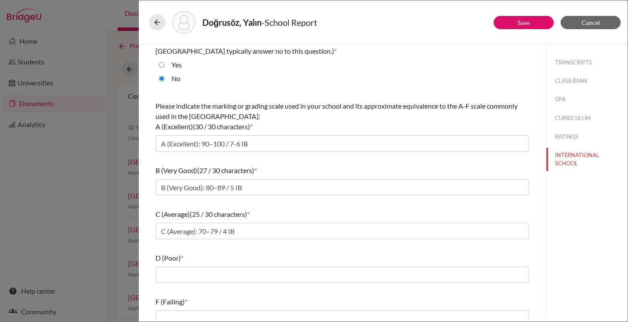
click at [237, 262] on div "D (Poor) *" at bounding box center [342, 258] width 374 height 10
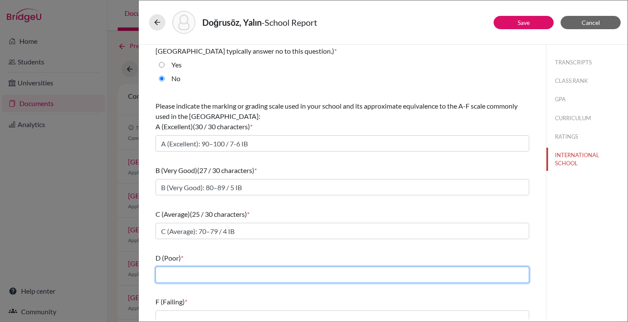
click at [236, 276] on input "text" at bounding box center [342, 275] width 374 height 16
type input "D (Poor): 60–69 / 3 IB"
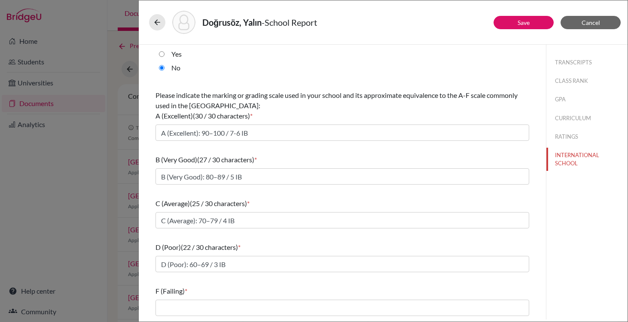
click at [228, 319] on div "F (Failing) *" at bounding box center [342, 301] width 374 height 37
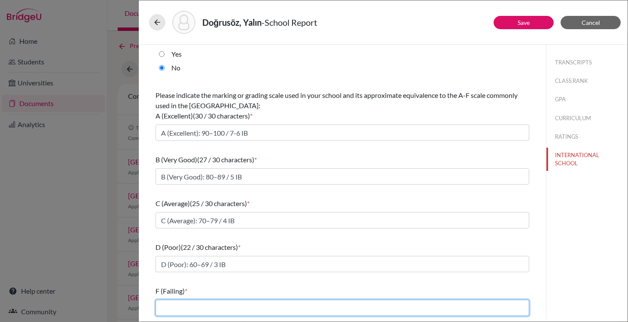
click at [228, 313] on input "text" at bounding box center [342, 308] width 374 height 16
type input "F (Failing): <60 / 1-2 IB"
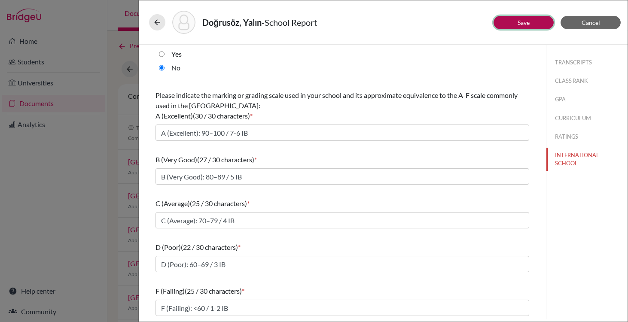
click at [515, 26] on button "Save" at bounding box center [523, 22] width 60 height 13
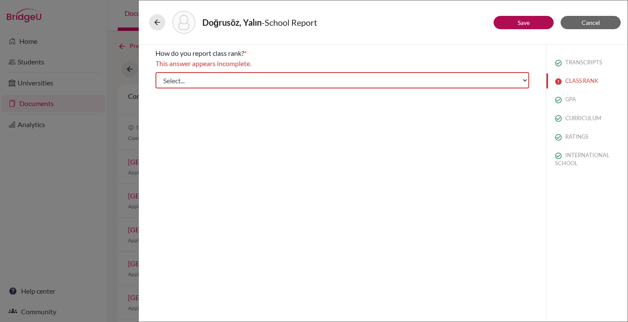
scroll to position [0, 0]
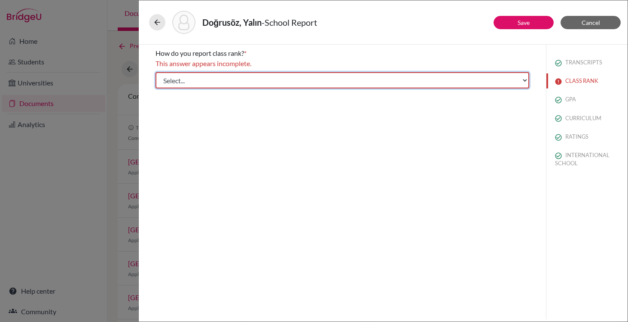
click at [400, 82] on select "Select... Exact Decile Quintile Quartile None" at bounding box center [342, 80] width 374 height 16
select select "5"
click at [155, 72] on select "Select... Exact Decile Quintile Quartile None" at bounding box center [342, 80] width 374 height 16
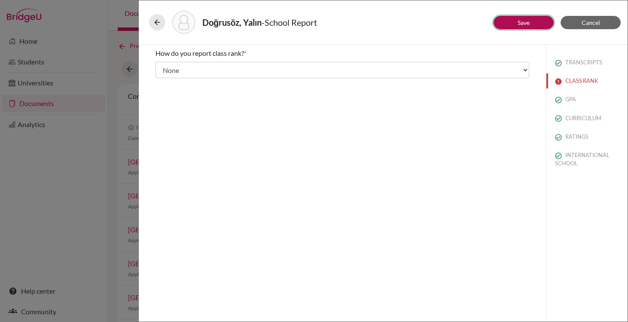
click at [511, 21] on button "Save" at bounding box center [523, 22] width 60 height 13
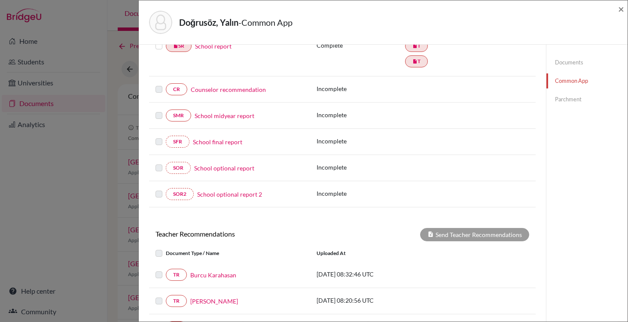
scroll to position [109, 0]
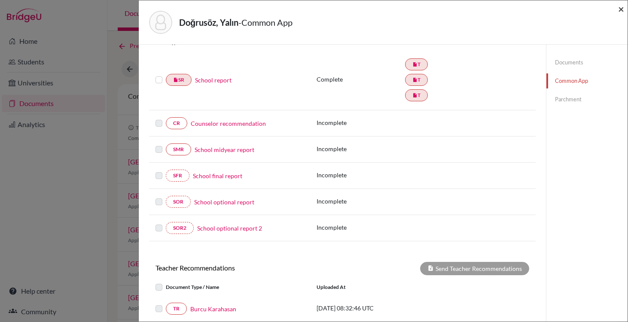
drag, startPoint x: 621, startPoint y: 6, endPoint x: 438, endPoint y: 75, distance: 195.3
click at [581, 20] on div "Doğrusöz, Yalın - Common App ×" at bounding box center [383, 22] width 482 height 37
click at [157, 118] on label at bounding box center [158, 118] width 7 height 0
click at [162, 75] on label at bounding box center [158, 75] width 7 height 0
click at [0, 0] on input "checkbox" at bounding box center [0, 0] width 0 height 0
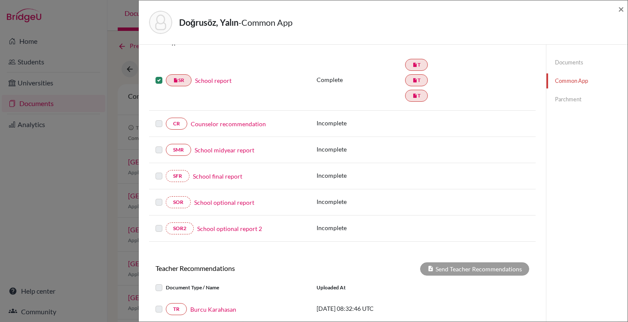
click at [161, 75] on label at bounding box center [158, 75] width 7 height 0
click at [0, 0] on input "checkbox" at bounding box center [0, 0] width 0 height 0
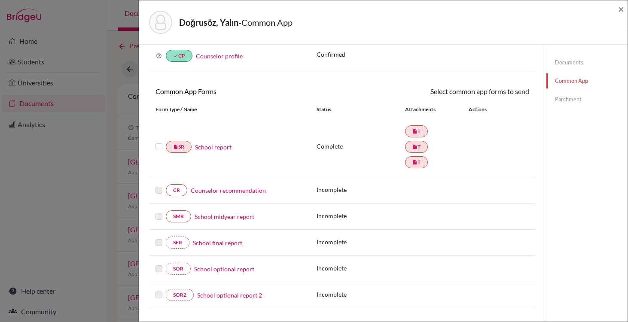
scroll to position [40, 0]
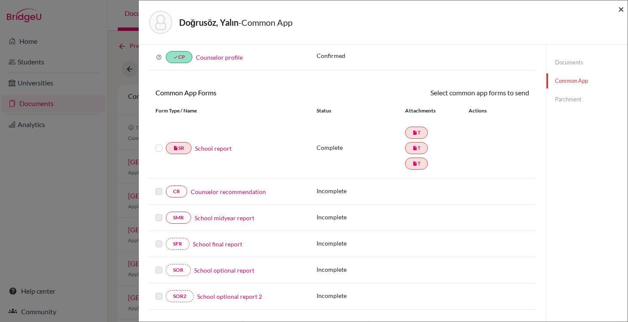
click at [620, 6] on span "×" at bounding box center [621, 9] width 6 height 12
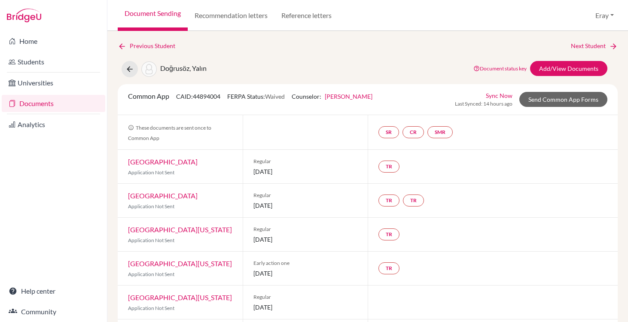
click at [172, 163] on link "Carnegie Mellon University" at bounding box center [163, 162] width 70 height 8
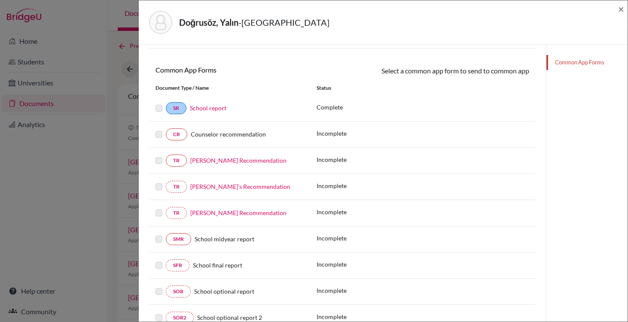
scroll to position [111, 0]
click at [253, 132] on span "Counselor recommendation" at bounding box center [228, 133] width 75 height 7
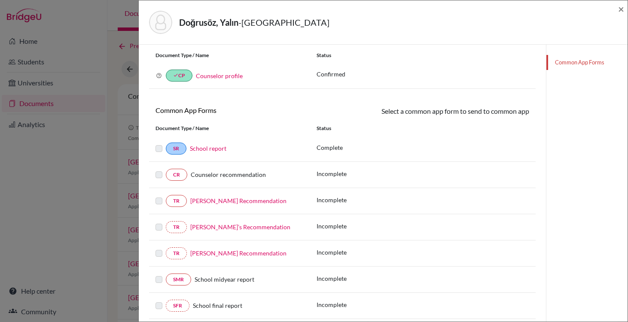
scroll to position [23, 0]
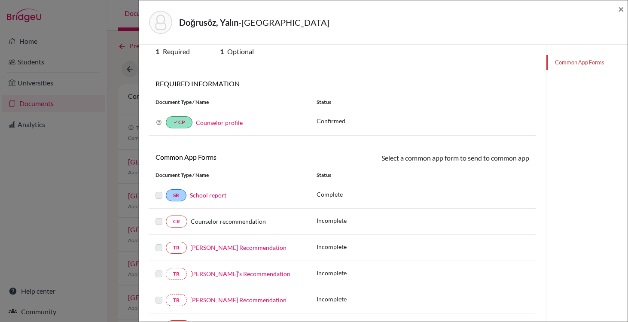
click at [160, 190] on label at bounding box center [158, 190] width 7 height 0
click at [624, 10] on span "×" at bounding box center [621, 9] width 6 height 12
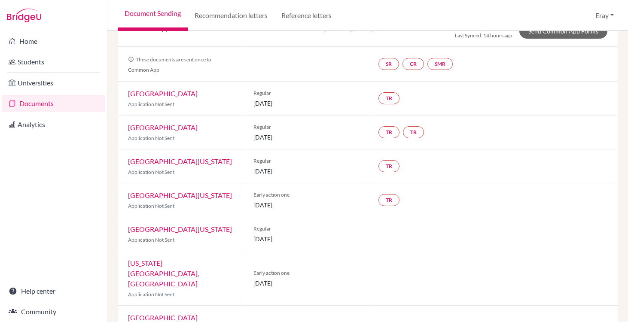
scroll to position [73, 0]
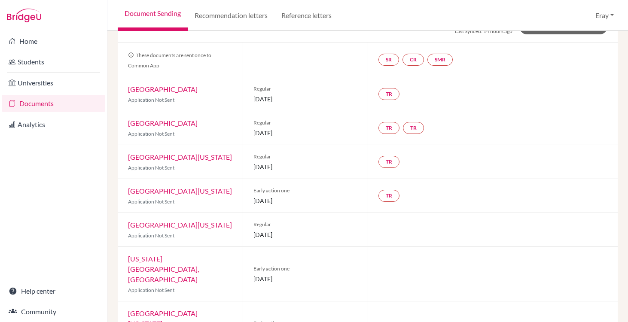
click at [169, 195] on link "University of Michigan" at bounding box center [180, 191] width 104 height 8
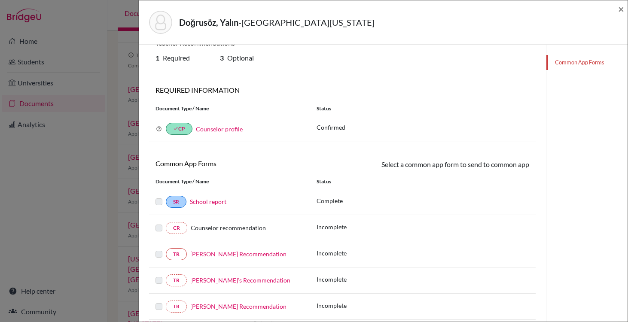
scroll to position [17, 0]
click at [154, 202] on div "SR School report" at bounding box center [229, 201] width 161 height 12
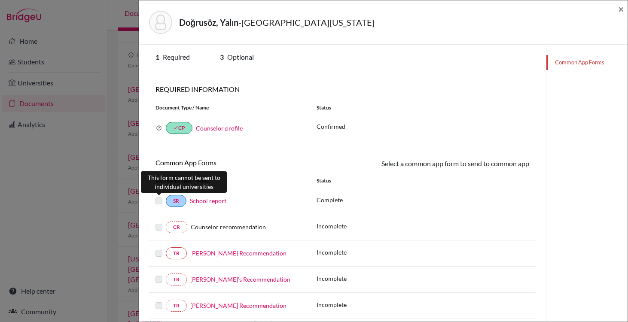
click at [158, 196] on label at bounding box center [158, 196] width 7 height 0
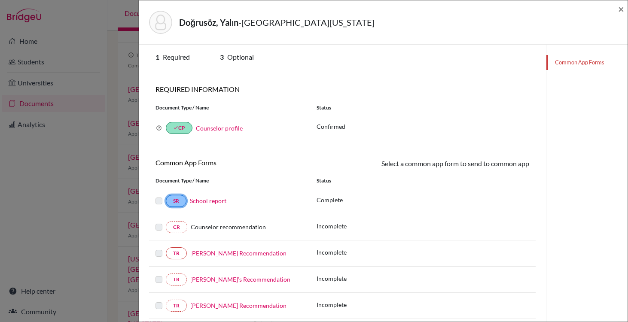
click at [181, 202] on link "SR" at bounding box center [176, 201] width 21 height 12
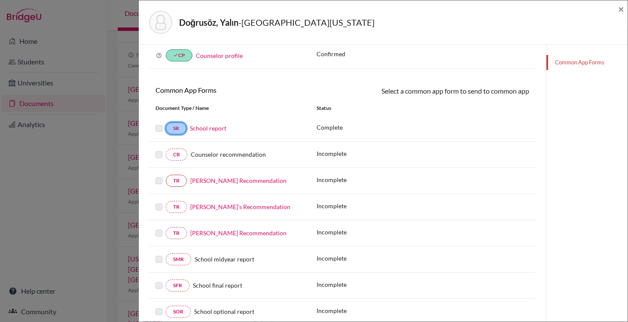
scroll to position [95, 0]
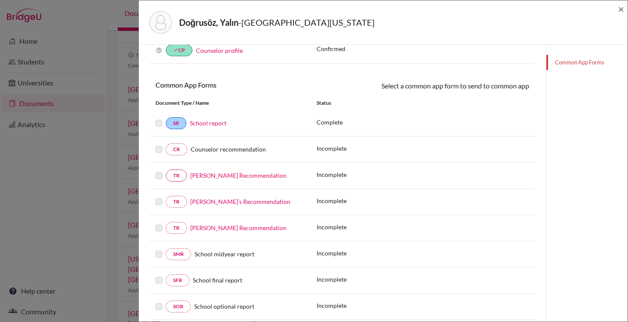
click at [155, 197] on label at bounding box center [158, 197] width 7 height 0
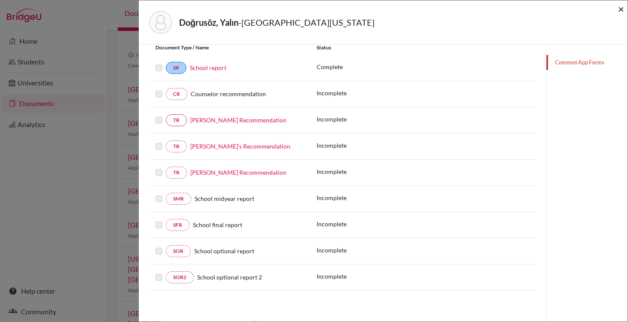
click at [622, 9] on span "×" at bounding box center [621, 9] width 6 height 12
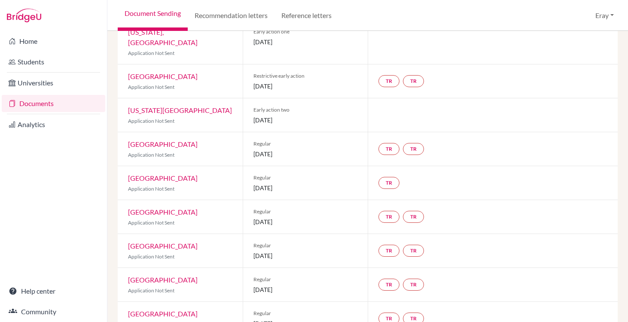
scroll to position [574, 0]
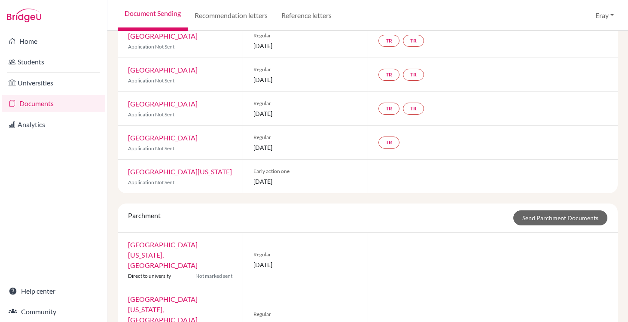
click at [181, 167] on link "University of Illinois Urbana-Champaign" at bounding box center [180, 171] width 104 height 8
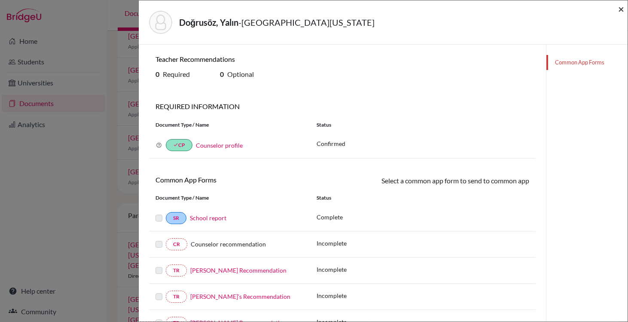
click at [621, 11] on span "×" at bounding box center [621, 9] width 6 height 12
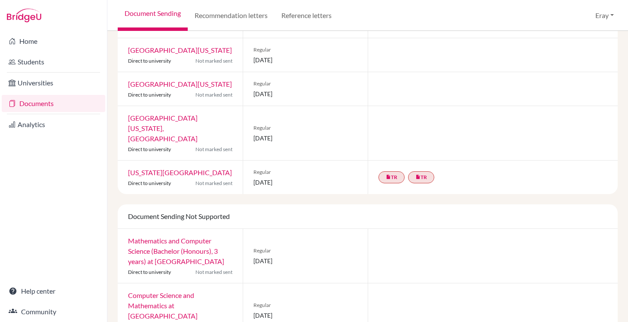
scroll to position [1050, 0]
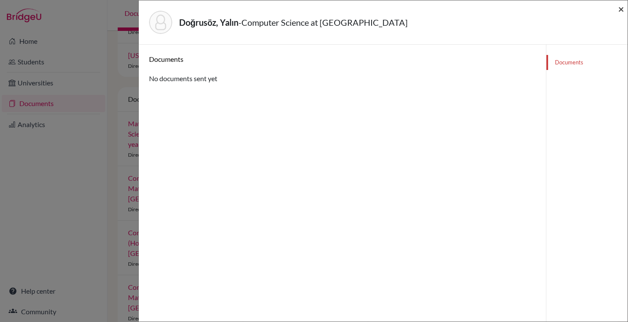
click at [620, 9] on span "×" at bounding box center [621, 9] width 6 height 12
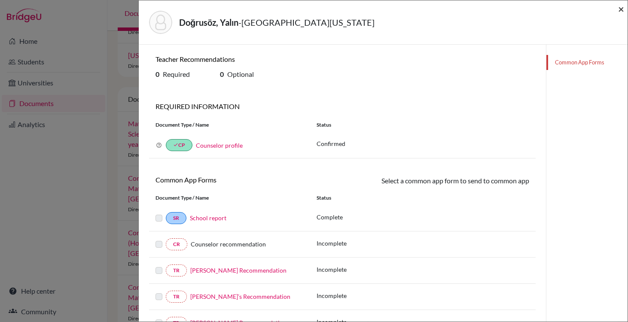
click at [618, 10] on span "×" at bounding box center [621, 9] width 6 height 12
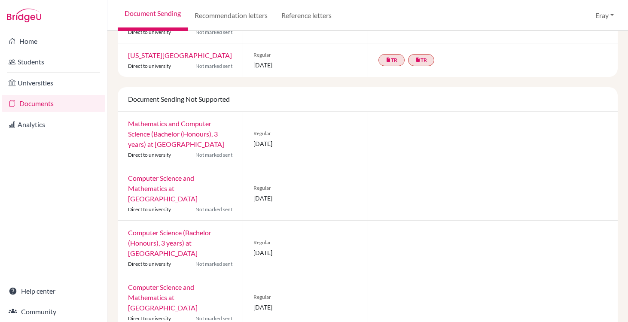
click at [74, 100] on link "Documents" at bounding box center [53, 103] width 103 height 17
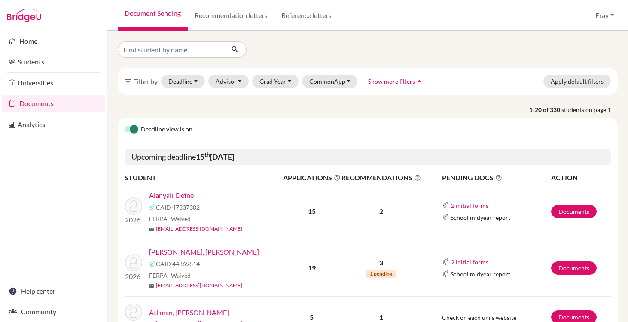
click at [182, 195] on link "Alanyalı, Defne" at bounding box center [171, 195] width 45 height 10
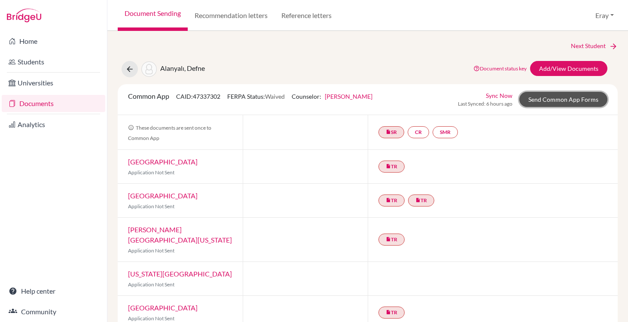
click at [566, 93] on link "Send Common App Forms" at bounding box center [563, 99] width 88 height 15
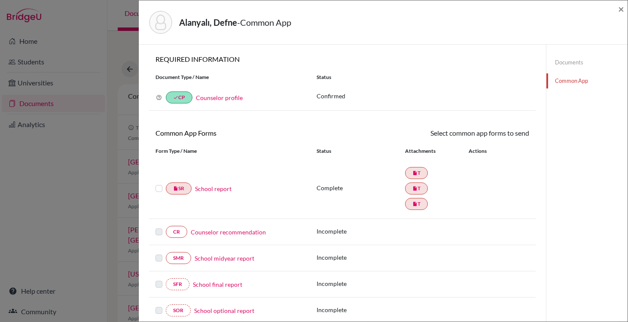
click at [223, 191] on link "School report" at bounding box center [213, 188] width 37 height 9
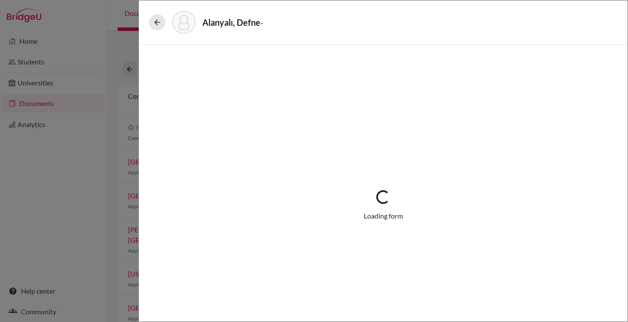
select select "3"
select select "684790"
select select "0"
select select "1"
select select "684791"
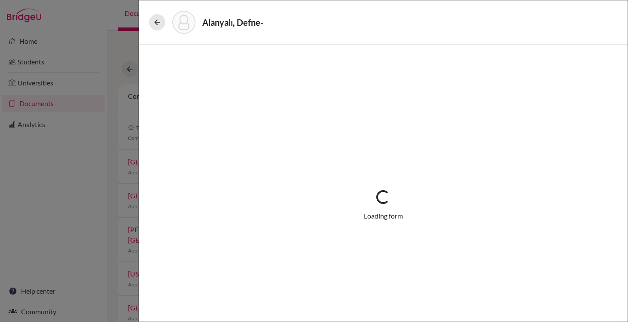
select select "684792"
select select "0"
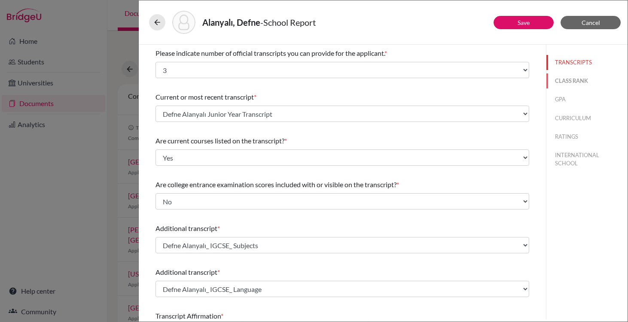
click at [566, 78] on button "CLASS RANK" at bounding box center [586, 80] width 81 height 15
select select "5"
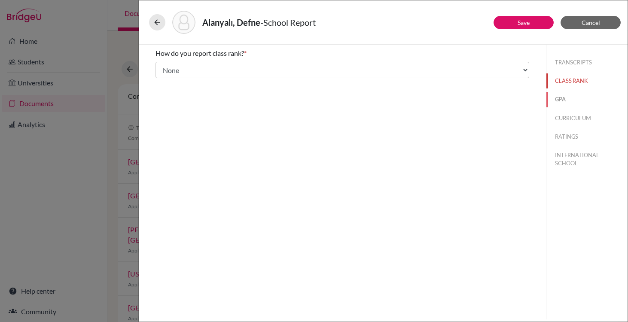
click at [560, 94] on button "GPA" at bounding box center [586, 99] width 81 height 15
type input "3.8"
type input "4"
select select "4"
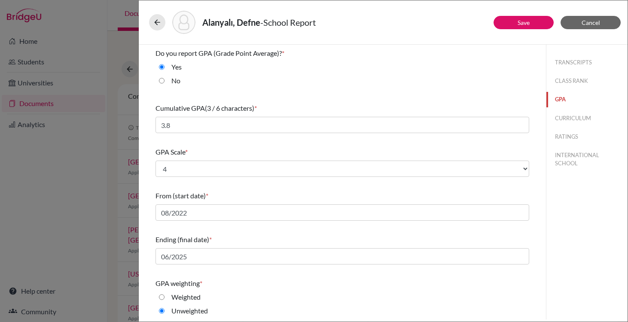
scroll to position [91, 0]
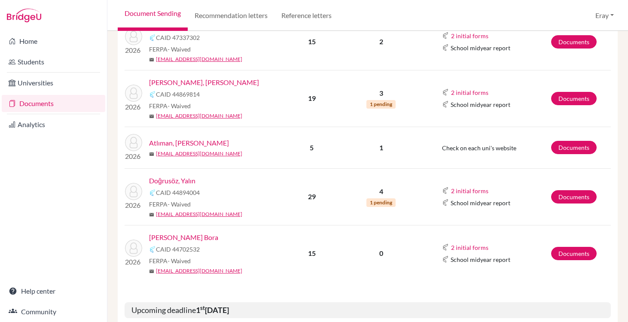
scroll to position [181, 0]
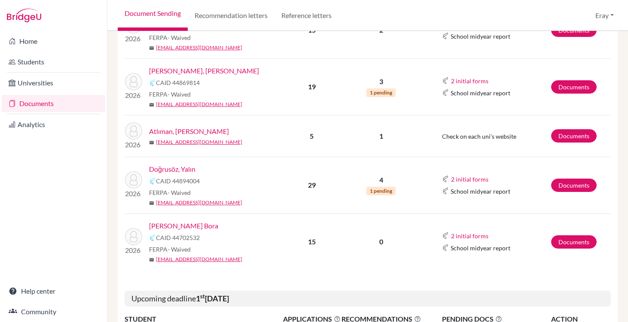
click at [198, 225] on link "[PERSON_NAME] Bora" at bounding box center [183, 226] width 69 height 10
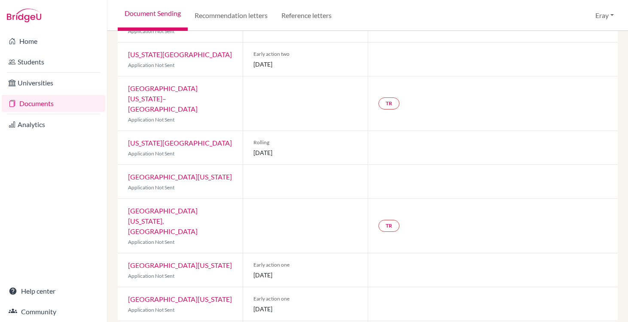
scroll to position [329, 0]
click at [204, 294] on link "[GEOGRAPHIC_DATA][US_STATE]" at bounding box center [180, 298] width 104 height 8
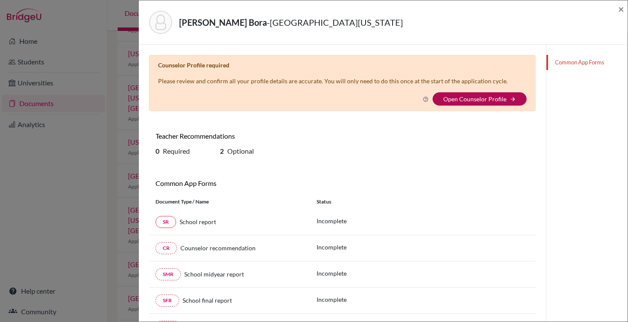
click at [480, 100] on link "Open Counselor Profile" at bounding box center [474, 98] width 63 height 7
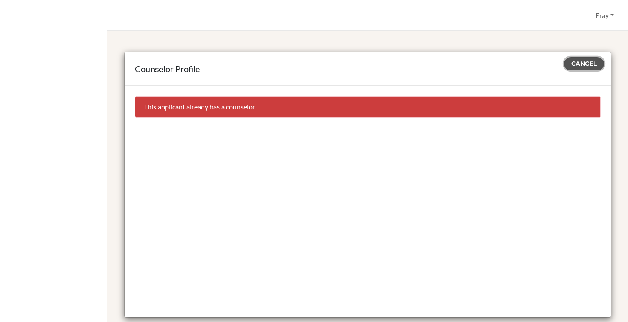
click at [575, 64] on span "Cancel" at bounding box center [583, 64] width 25 height 8
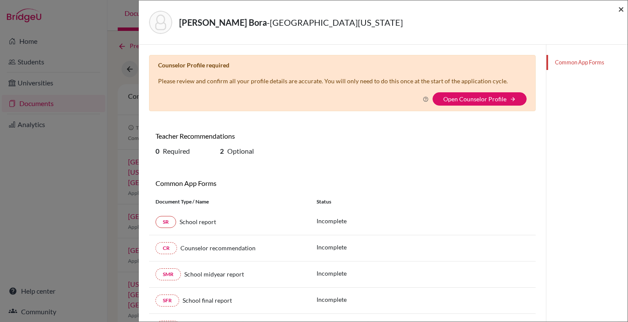
click at [621, 9] on span "×" at bounding box center [621, 9] width 6 height 12
click at [617, 4] on div "[PERSON_NAME][GEOGRAPHIC_DATA][US_STATE] ×" at bounding box center [383, 22] width 482 height 37
click at [428, 98] on icon at bounding box center [426, 99] width 6 height 6
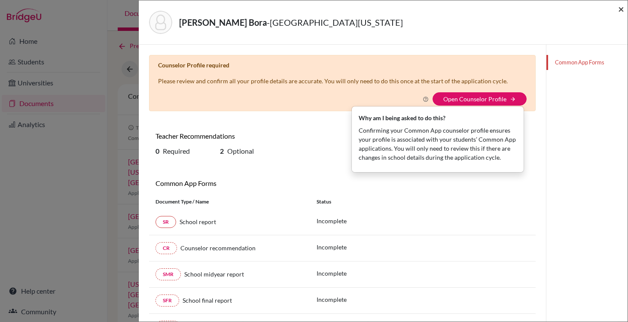
click at [620, 9] on span "×" at bounding box center [621, 9] width 6 height 12
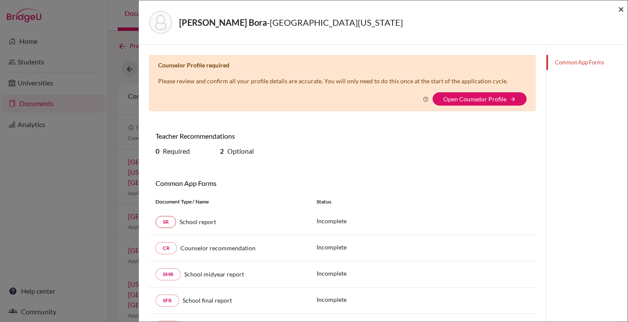
click at [619, 7] on span "×" at bounding box center [621, 9] width 6 height 12
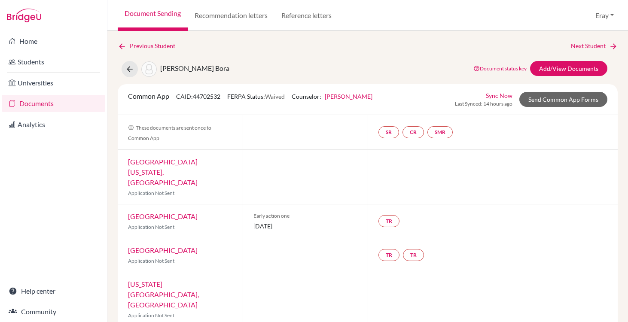
click at [340, 98] on link "Feray Özdemir Gür" at bounding box center [349, 96] width 48 height 7
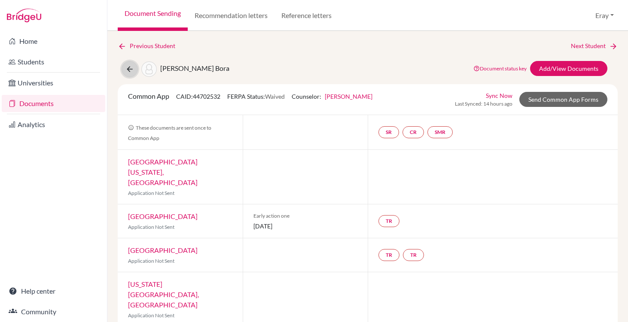
click at [130, 69] on icon at bounding box center [129, 69] width 9 height 9
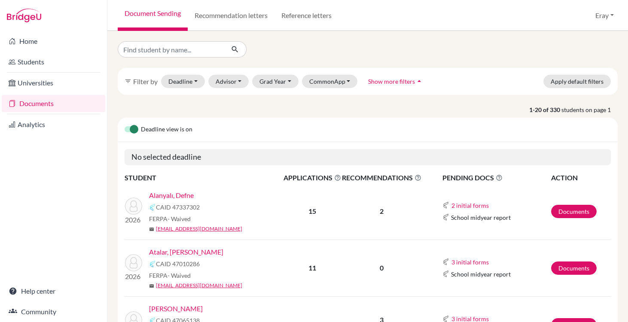
click at [195, 194] on div "Alanyalı, Defne" at bounding box center [219, 195] width 140 height 10
click at [186, 194] on link "Alanyalı, Defne" at bounding box center [171, 195] width 45 height 10
click at [572, 82] on button "Apply default filters" at bounding box center [576, 81] width 67 height 13
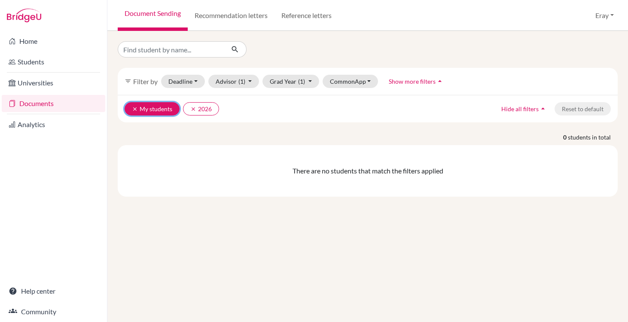
click at [137, 109] on icon "clear" at bounding box center [135, 109] width 6 height 6
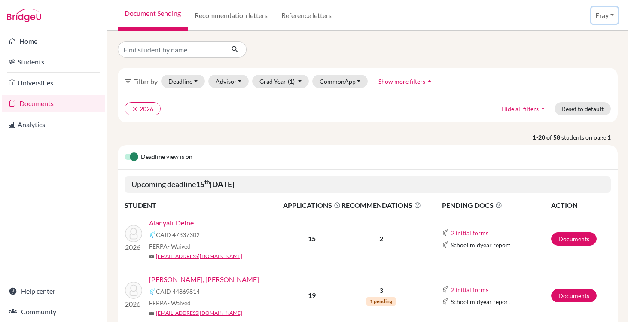
click at [606, 19] on button "Eray" at bounding box center [604, 15] width 26 height 16
click at [576, 51] on link "School Settings" at bounding box center [585, 49] width 68 height 14
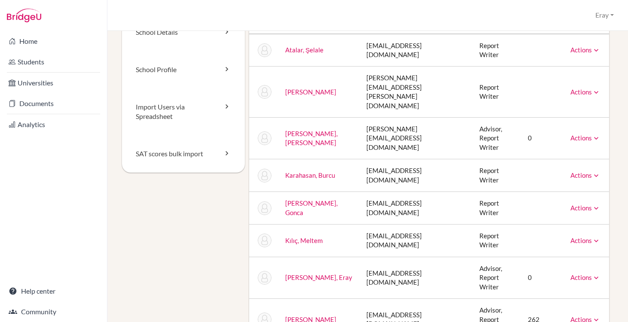
scroll to position [66, 0]
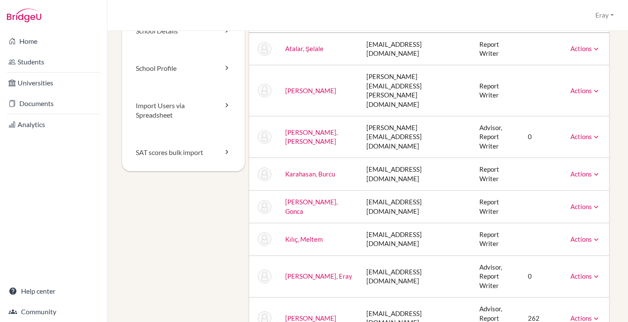
click at [581, 272] on link "Actions" at bounding box center [585, 276] width 30 height 8
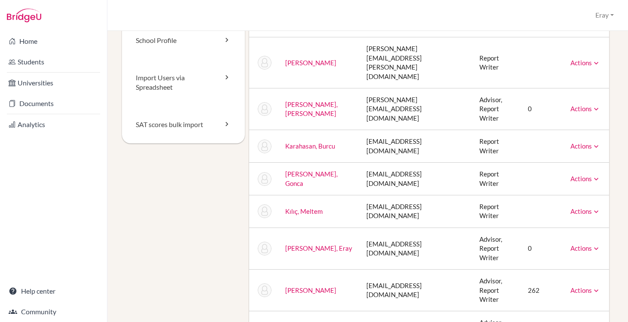
scroll to position [94, 0]
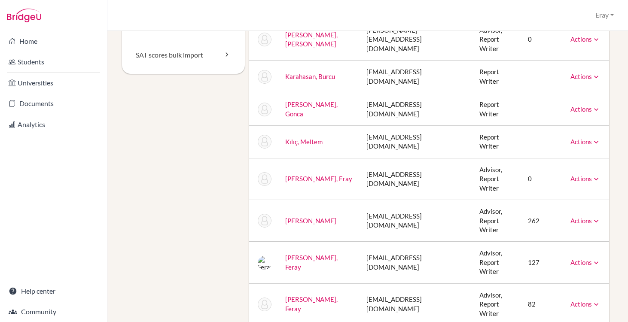
scroll to position [0, 0]
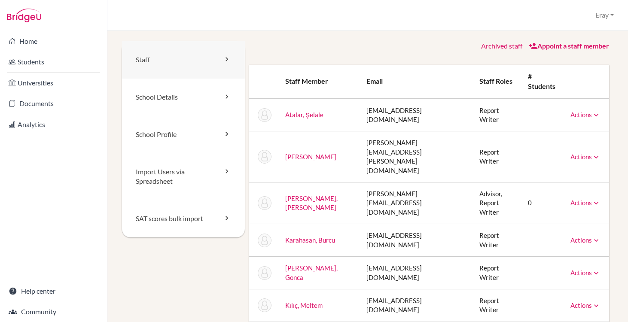
click at [184, 52] on link "Staff" at bounding box center [183, 59] width 123 height 37
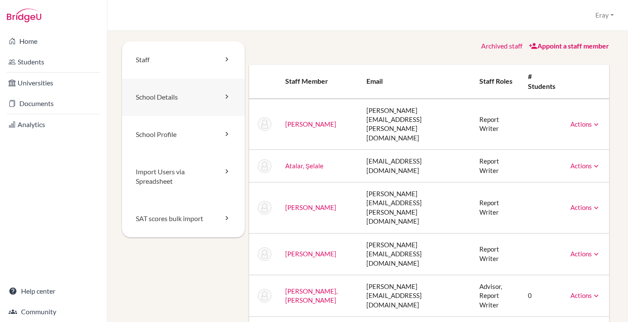
click at [174, 94] on link "School Details" at bounding box center [183, 97] width 123 height 37
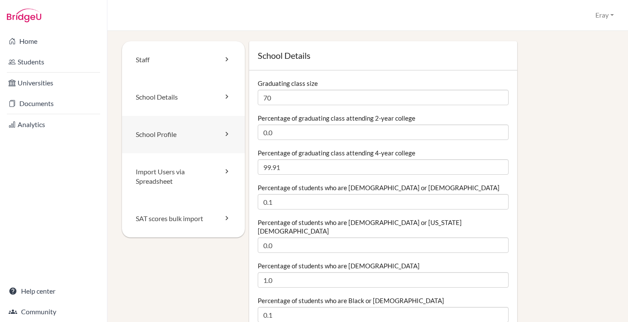
click at [175, 125] on link "School Profile" at bounding box center [183, 134] width 123 height 37
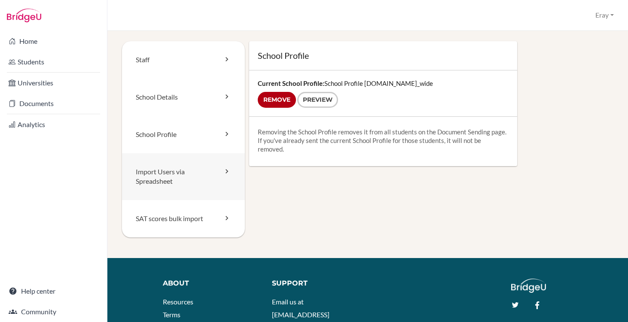
click at [190, 172] on link "Import Users via Spreadsheet" at bounding box center [183, 176] width 123 height 47
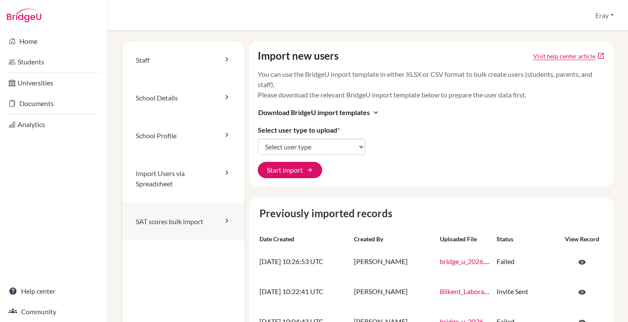
click at [183, 221] on link "SAT scores bulk import" at bounding box center [183, 222] width 123 height 38
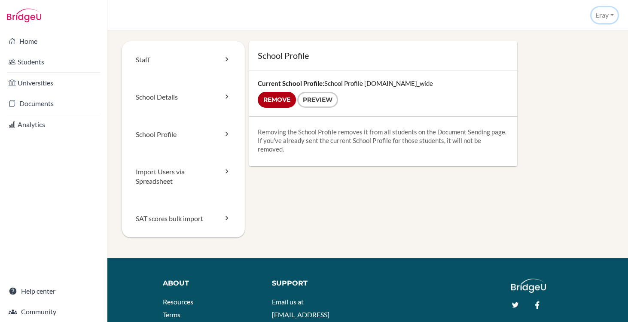
click at [596, 13] on button "Eray" at bounding box center [604, 15] width 26 height 16
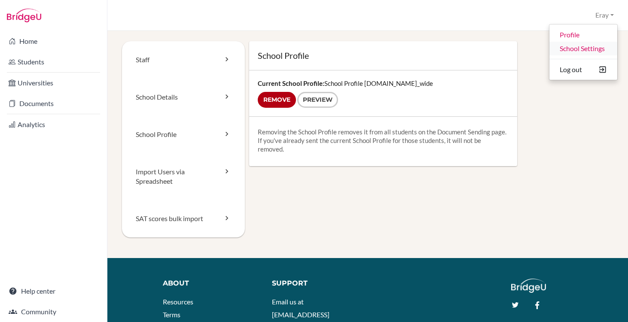
click at [575, 48] on link "School Settings" at bounding box center [583, 49] width 68 height 14
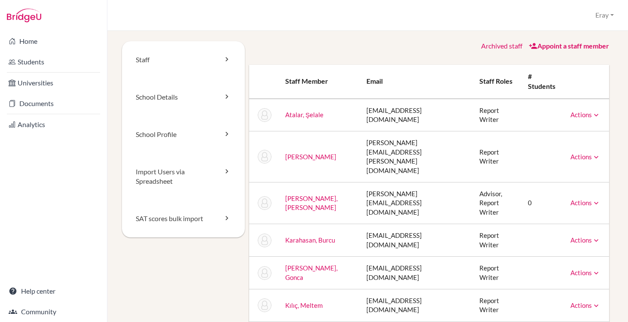
click at [612, 7] on div "Eray Profile School Settings Log out" at bounding box center [604, 15] width 26 height 16
click at [607, 11] on button "Eray" at bounding box center [604, 15] width 26 height 16
click at [570, 29] on link "Profile" at bounding box center [583, 35] width 68 height 14
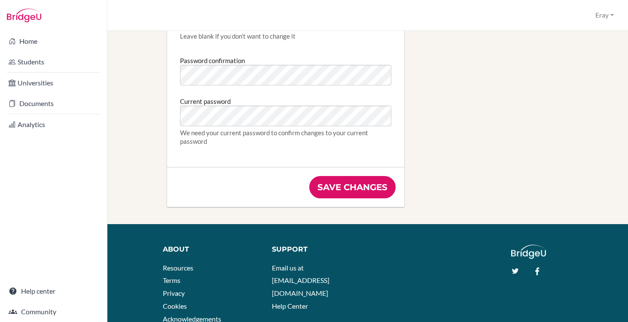
scroll to position [556, 0]
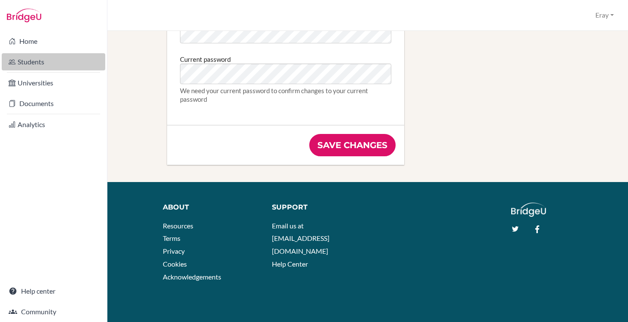
click at [76, 60] on link "Students" at bounding box center [53, 61] width 103 height 17
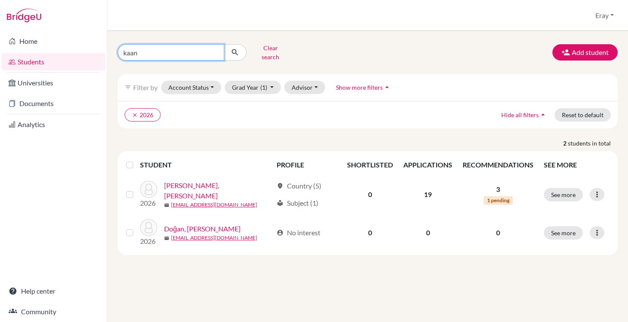
click at [186, 47] on input "kaan" at bounding box center [171, 52] width 107 height 16
click at [273, 55] on button "Clear search" at bounding box center [271, 52] width 48 height 22
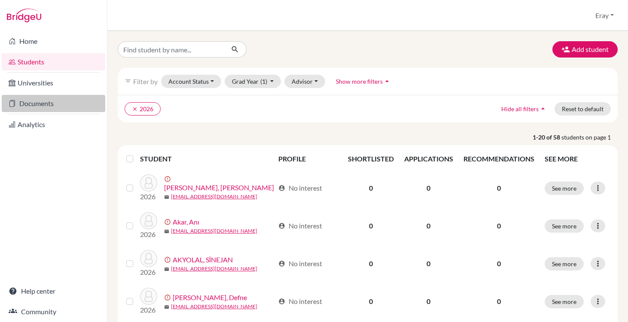
click at [49, 99] on link "Documents" at bounding box center [53, 103] width 103 height 17
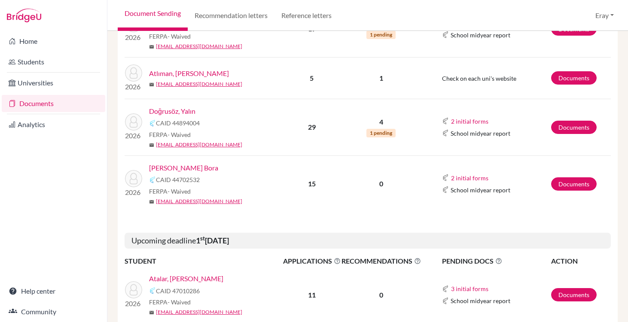
scroll to position [279, 0]
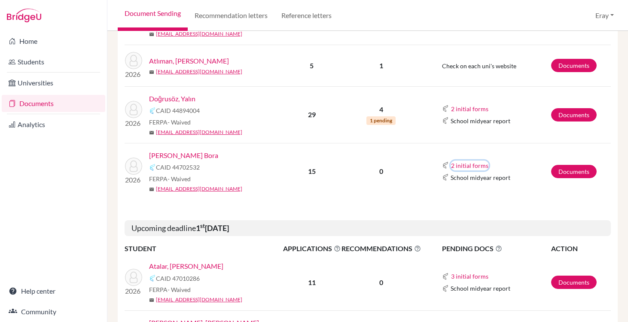
click at [476, 166] on button "2 initial forms" at bounding box center [469, 166] width 38 height 10
click at [484, 183] on div "Counselor recommendation" at bounding box center [495, 181] width 75 height 9
click at [484, 189] on td "2 initial forms Counselor recommendation School report School midyear report" at bounding box center [485, 171] width 129 height 57
click at [558, 173] on link "Documents" at bounding box center [574, 171] width 46 height 13
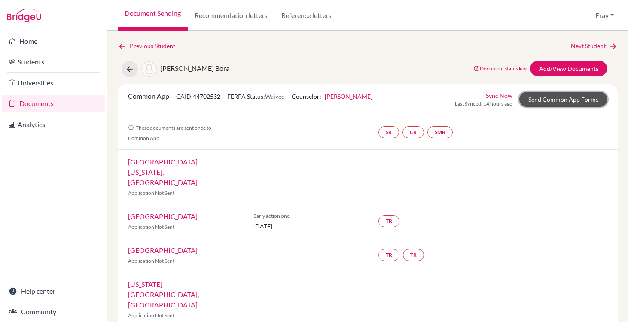
click at [532, 100] on link "Send Common App Forms" at bounding box center [563, 99] width 88 height 15
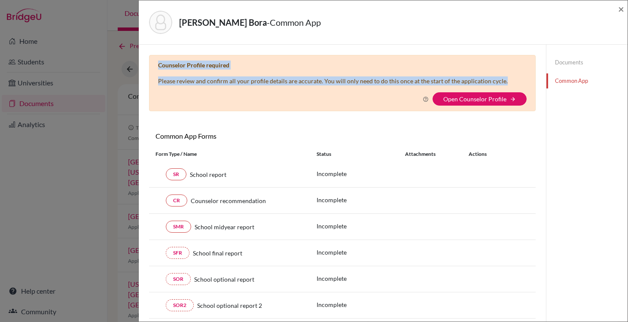
drag, startPoint x: 498, startPoint y: 79, endPoint x: 179, endPoint y: 59, distance: 320.1
click at [179, 59] on div "Counselor Profile required Please review and confirm all your profile details a…" at bounding box center [342, 83] width 387 height 56
copy div "Counselor Profile required Please review and confirm all your profile details a…"
click at [622, 12] on span "×" at bounding box center [621, 9] width 6 height 12
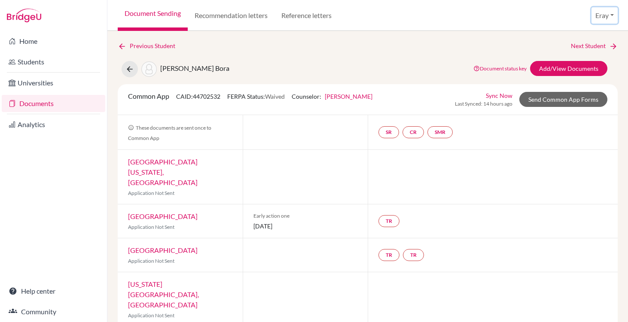
click at [613, 16] on button "Eray" at bounding box center [604, 15] width 26 height 16
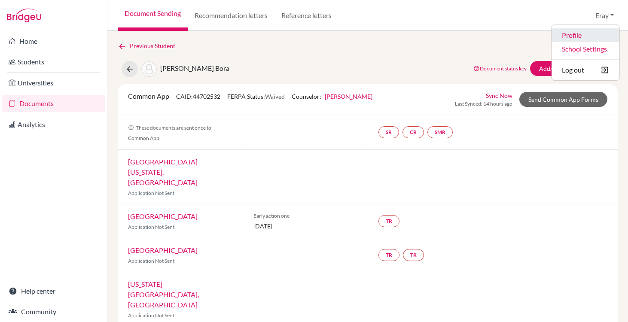
click at [584, 41] on link "Profile" at bounding box center [585, 35] width 68 height 14
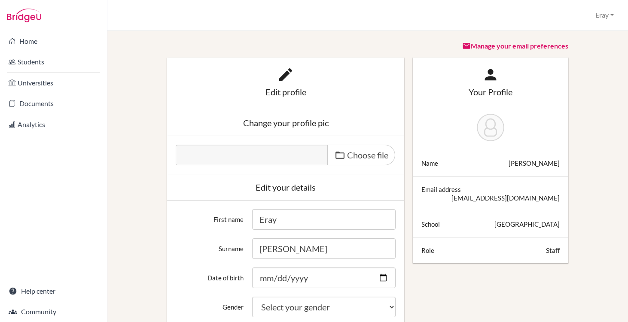
scroll to position [63, 0]
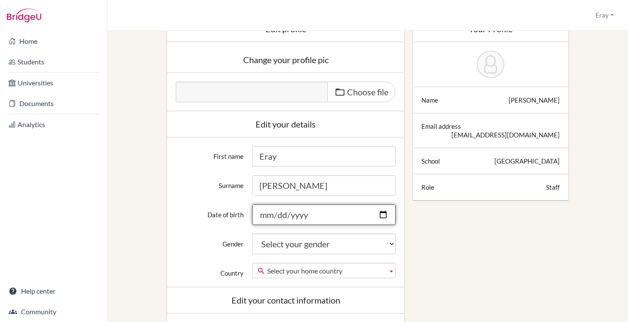
click at [267, 211] on input "Date of birth" at bounding box center [324, 214] width 144 height 21
type input "[DATE]"
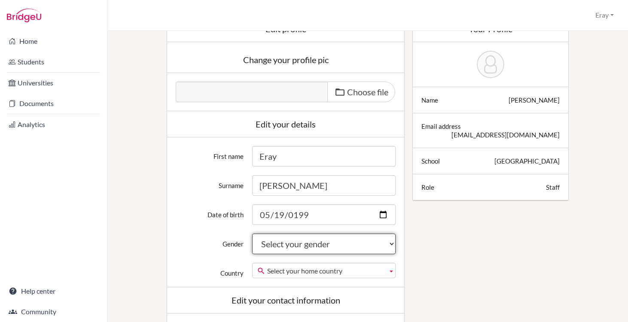
click at [309, 238] on select "Select your gender Female Male Neither" at bounding box center [324, 244] width 144 height 21
select select "male"
click at [252, 234] on select "Select your gender Female Male Neither" at bounding box center [324, 244] width 144 height 21
click at [289, 274] on span "Select your home country" at bounding box center [325, 270] width 117 height 15
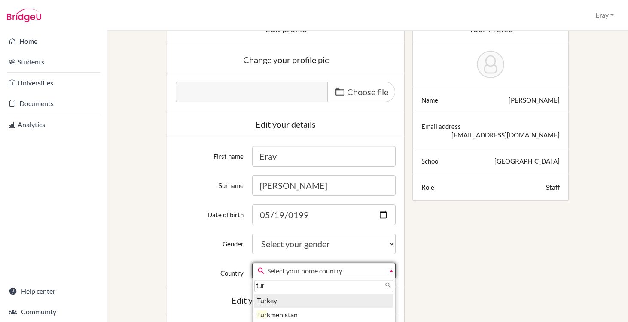
type input "tur"
click at [304, 304] on li "Tur key" at bounding box center [324, 301] width 140 height 14
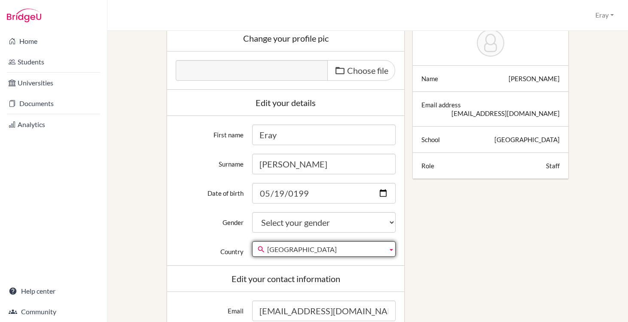
scroll to position [87, 0]
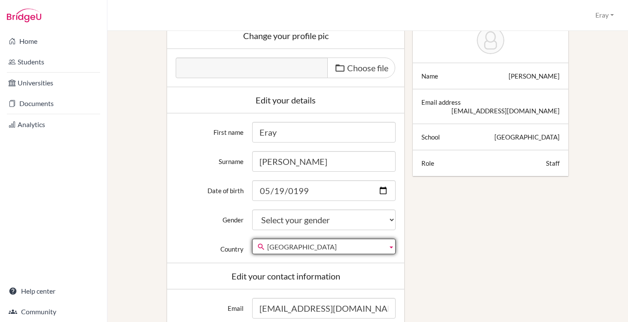
click at [548, 159] on div "Staff" at bounding box center [553, 163] width 14 height 9
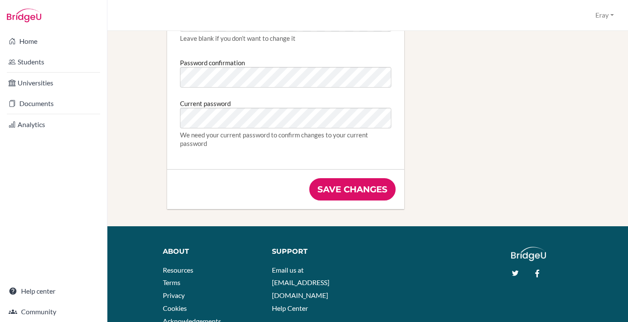
scroll to position [537, 0]
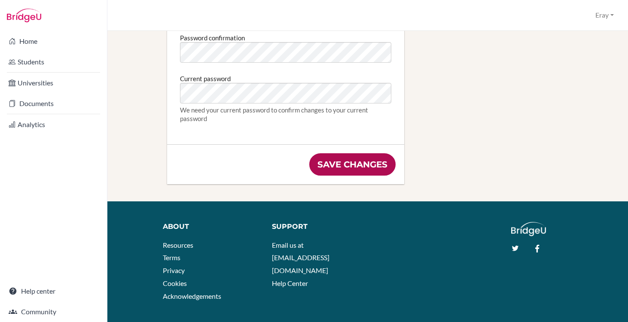
click at [371, 172] on input "Save changes" at bounding box center [352, 164] width 86 height 22
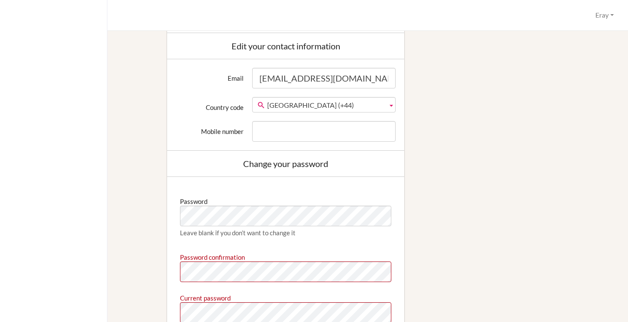
scroll to position [405, 0]
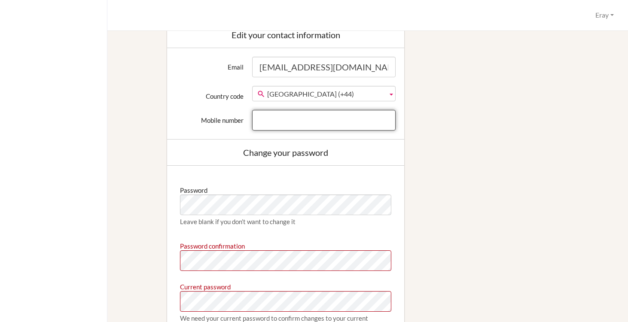
type input "[EMAIL_ADDRESS][DOMAIN_NAME]"
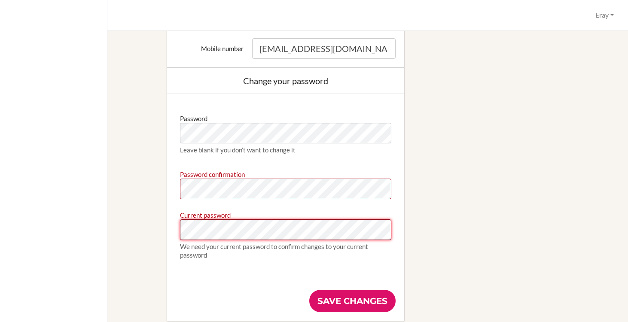
scroll to position [476, 0]
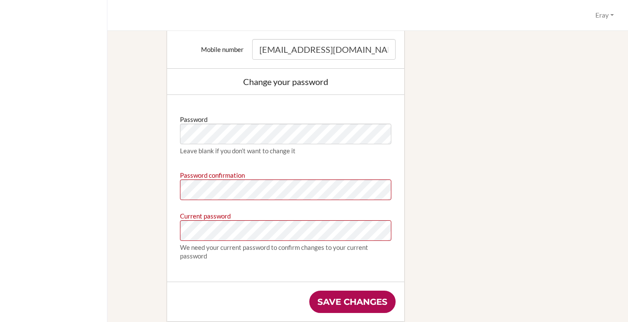
click at [360, 295] on input "Save changes" at bounding box center [352, 302] width 86 height 22
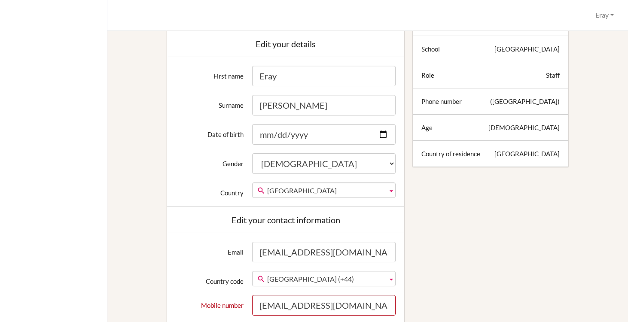
scroll to position [224, 0]
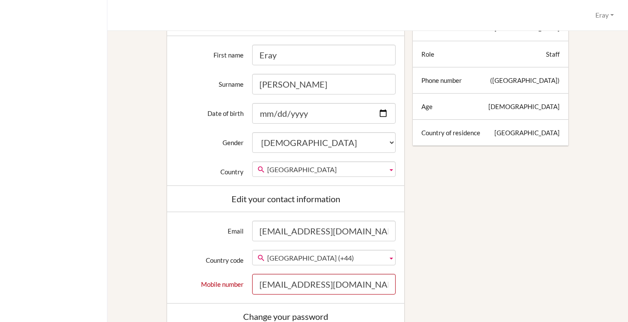
click at [326, 258] on span "[GEOGRAPHIC_DATA] (+44)" at bounding box center [325, 257] width 117 height 15
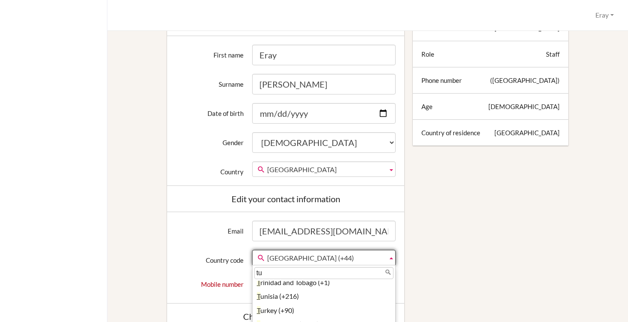
scroll to position [0, 0]
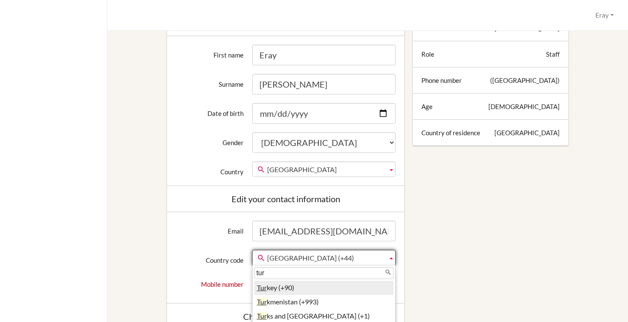
type input "tur"
click at [319, 282] on li "Tur key (+90)" at bounding box center [324, 288] width 140 height 14
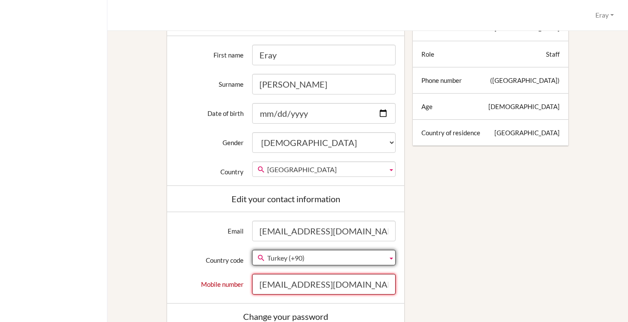
click at [315, 286] on input "[EMAIL_ADDRESS][DOMAIN_NAME]" at bounding box center [324, 284] width 144 height 21
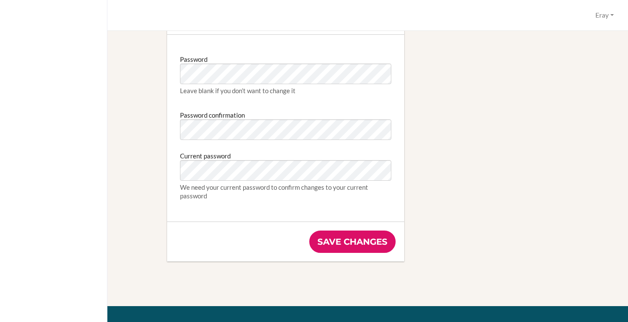
scroll to position [643, 0]
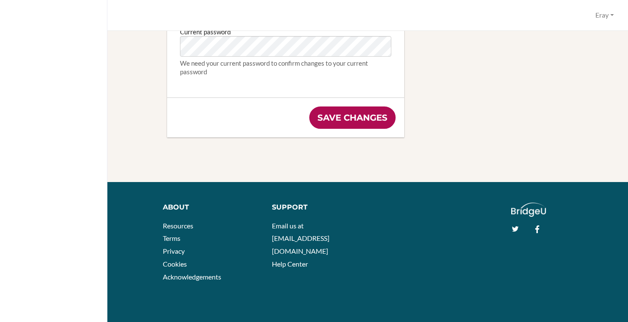
type input "312 290 8243"
click at [364, 127] on input "Save changes" at bounding box center [352, 118] width 86 height 22
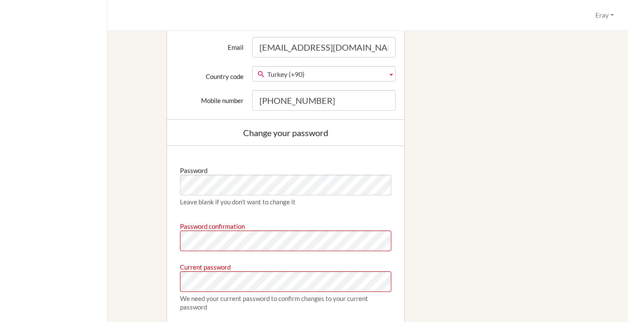
scroll to position [434, 0]
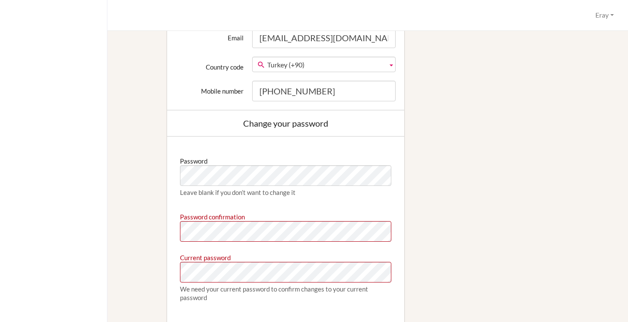
click at [316, 157] on div "Password Leave blank if you don’t want to change it" at bounding box center [285, 177] width 211 height 47
click at [431, 134] on div "Edit profile We couldn't register you: Password confirmation doesn't match Pass…" at bounding box center [367, 16] width 491 height 730
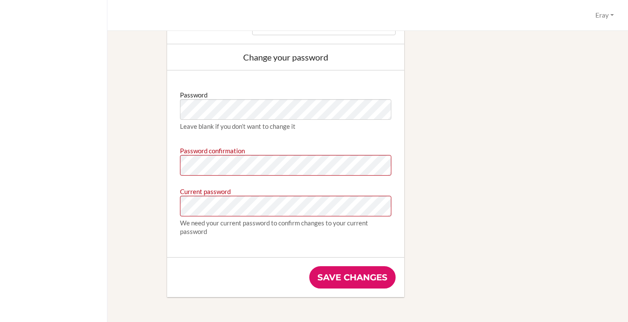
scroll to position [627, 0]
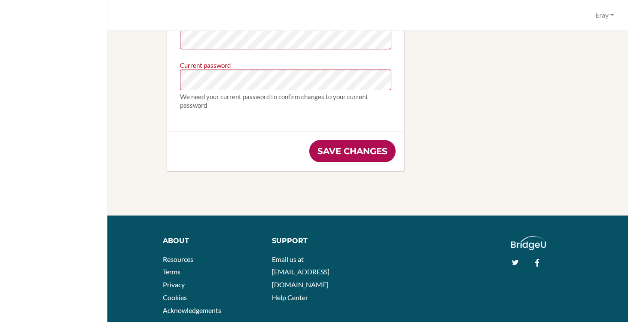
click at [366, 152] on input "Save changes" at bounding box center [352, 151] width 86 height 22
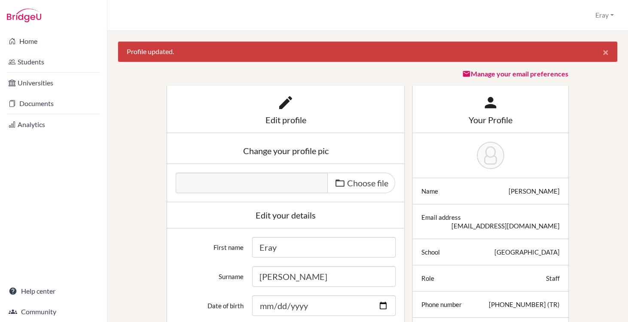
click at [596, 52] on button "×" at bounding box center [605, 52] width 23 height 21
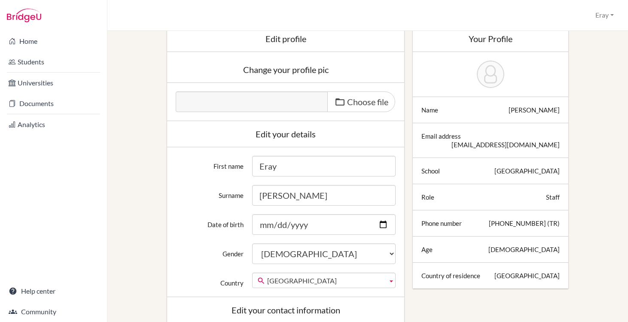
scroll to position [57, 0]
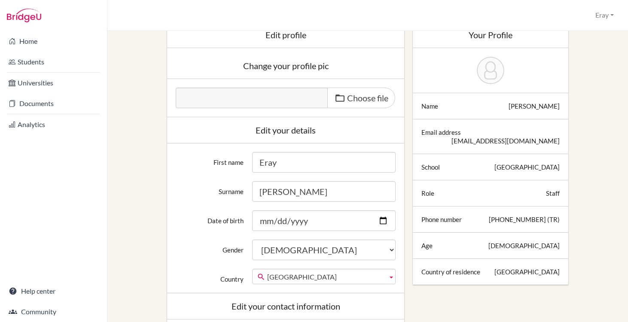
click at [550, 180] on div "Role Staff" at bounding box center [490, 193] width 155 height 26
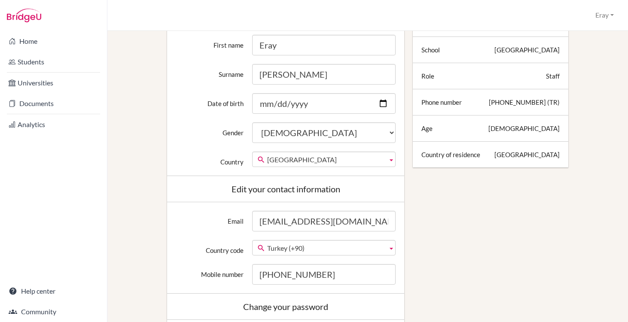
scroll to position [0, 0]
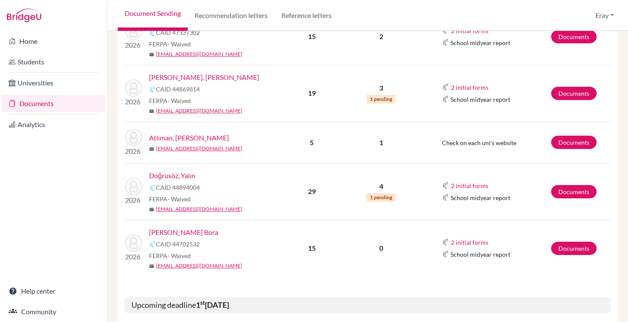
scroll to position [204, 0]
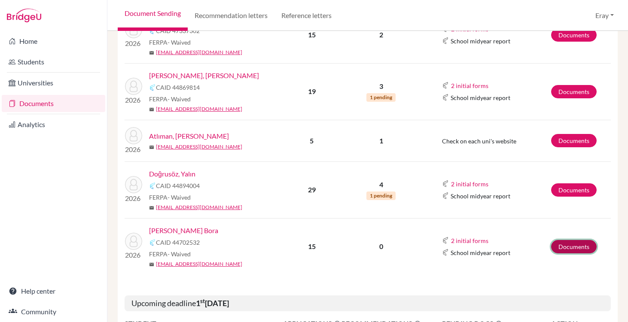
click at [576, 248] on link "Documents" at bounding box center [574, 246] width 46 height 13
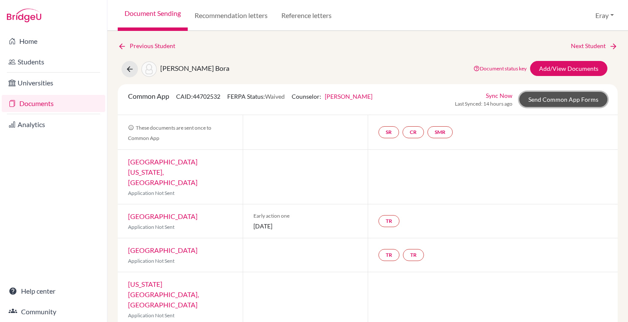
click at [571, 97] on link "Send Common App Forms" at bounding box center [563, 99] width 88 height 15
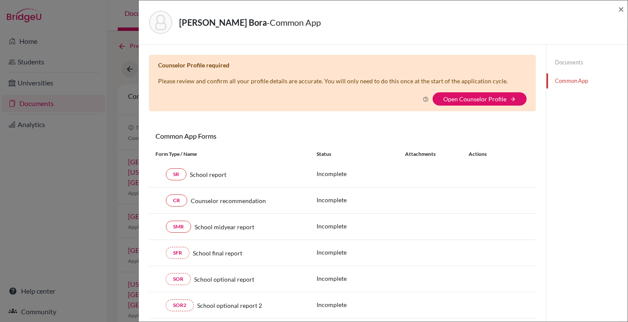
click at [426, 98] on icon at bounding box center [426, 99] width 6 height 6
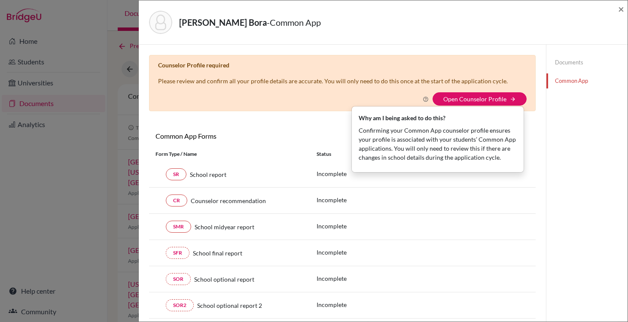
drag, startPoint x: 498, startPoint y: 158, endPoint x: 408, endPoint y: 125, distance: 95.9
click at [408, 125] on div "Why am I being asked to do this? Confirming your Common App counselor profile e…" at bounding box center [438, 139] width 172 height 59
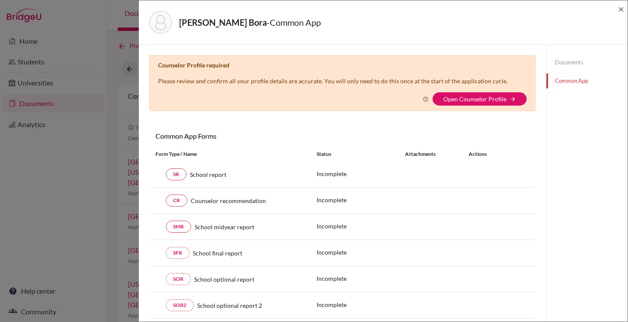
click at [427, 94] on div "Why am I being asked to do this? Confirming your Common App counselor profile e…" at bounding box center [342, 98] width 368 height 13
click at [427, 95] on div "Why am I being asked to do this? Confirming your Common App counselor profile e…" at bounding box center [342, 98] width 368 height 13
click at [427, 96] on icon at bounding box center [426, 99] width 6 height 6
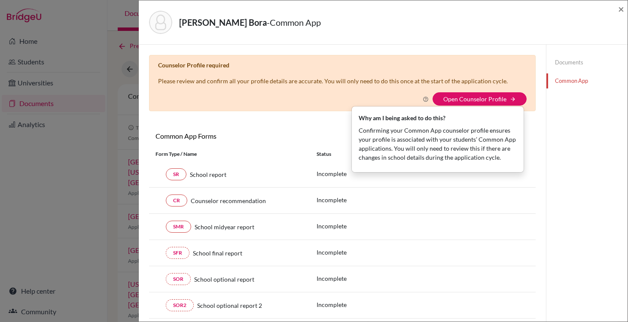
drag, startPoint x: 357, startPoint y: 115, endPoint x: 432, endPoint y: 158, distance: 86.4
click at [431, 161] on div "Why am I being asked to do this? Confirming your Common App counselor profile e…" at bounding box center [438, 139] width 172 height 59
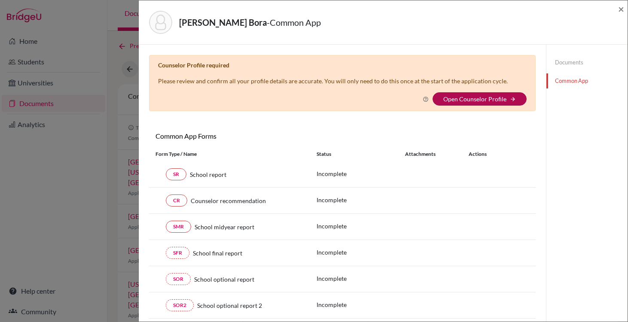
click at [480, 99] on link "Open Counselor Profile" at bounding box center [474, 98] width 63 height 7
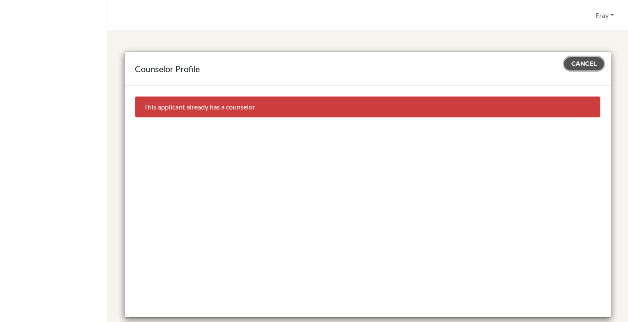
click at [590, 64] on span "Cancel" at bounding box center [583, 64] width 25 height 8
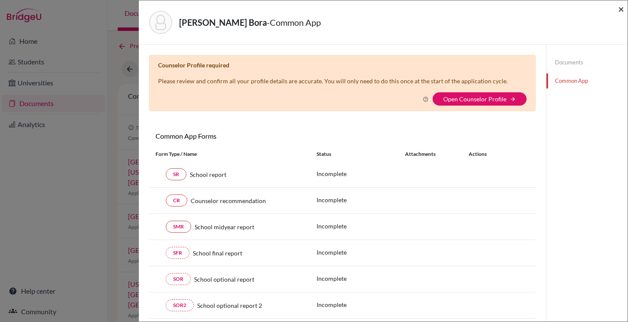
click at [623, 11] on span "×" at bounding box center [621, 9] width 6 height 12
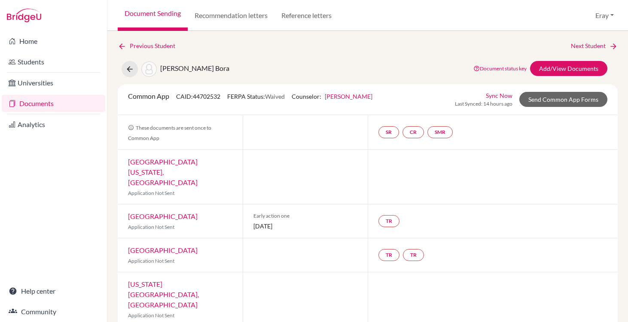
scroll to position [9, 0]
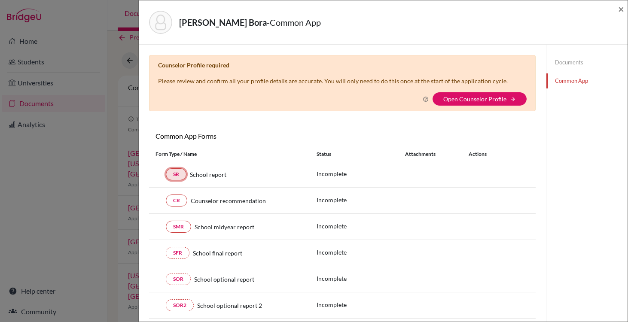
click at [177, 170] on link "SR" at bounding box center [176, 174] width 21 height 12
click at [619, 8] on span "×" at bounding box center [621, 9] width 6 height 12
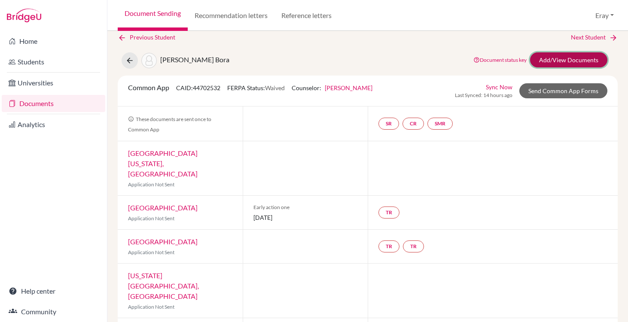
click at [569, 55] on link "Add/View Documents" at bounding box center [568, 59] width 77 height 15
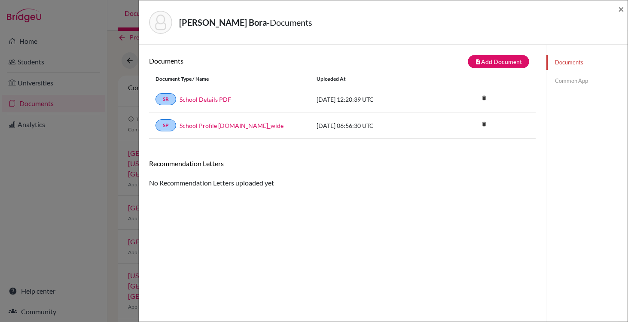
click at [199, 185] on div "Recommendation Letters No Recommendation Letters uploaded yet" at bounding box center [342, 173] width 387 height 29
click at [200, 170] on div "Recommendation Letters" at bounding box center [342, 166] width 399 height 15
click at [580, 72] on div "Documents Common App" at bounding box center [586, 72] width 81 height 54
click at [579, 75] on link "Common App" at bounding box center [586, 80] width 81 height 15
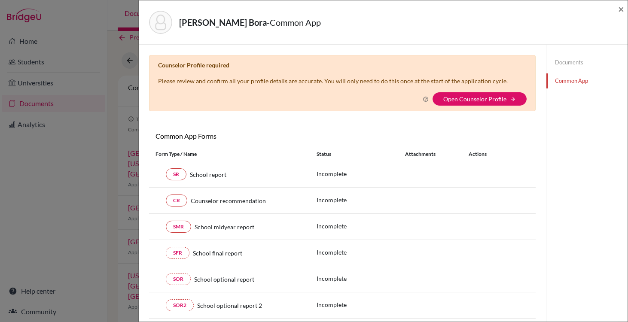
click at [572, 66] on link "Documents" at bounding box center [586, 62] width 81 height 15
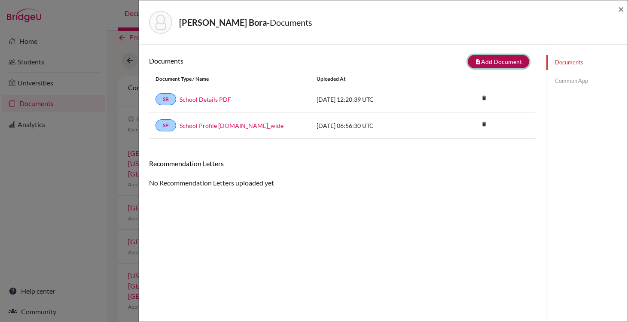
click at [519, 64] on button "note_add Add Document" at bounding box center [498, 61] width 61 height 13
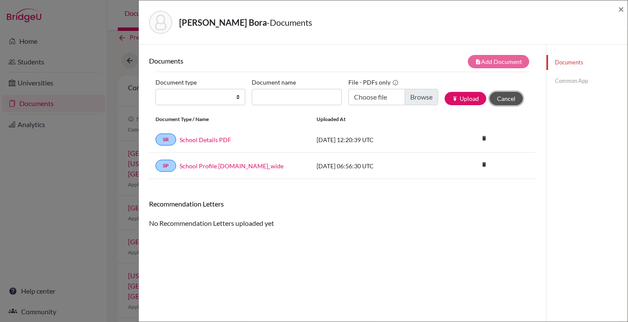
click at [511, 96] on button "Cancel" at bounding box center [506, 98] width 33 height 13
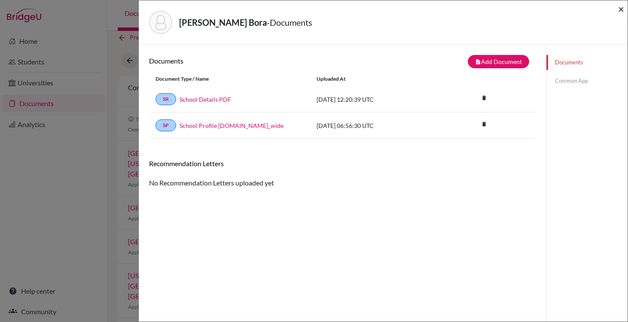
click at [621, 6] on span "×" at bounding box center [621, 9] width 6 height 12
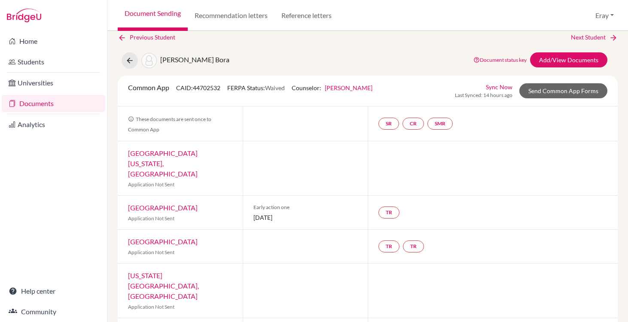
click at [198, 158] on div "University of Massachusetts, Amherst Application Not Sent" at bounding box center [180, 168] width 125 height 54
click at [198, 154] on link "University of Massachusetts, Amherst" at bounding box center [163, 163] width 70 height 29
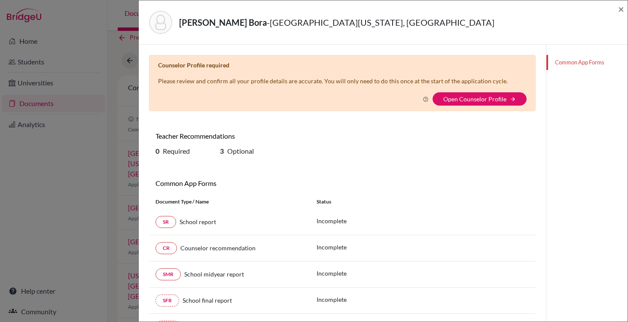
scroll to position [75, 0]
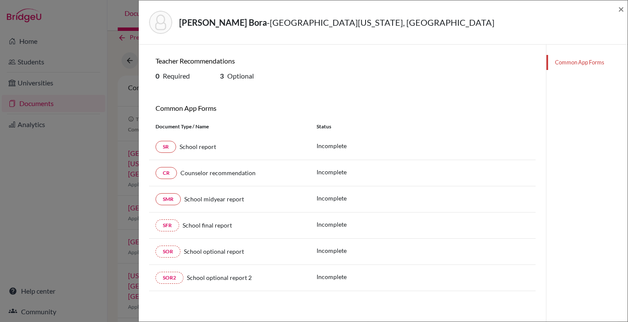
click at [624, 7] on div "Duman, Mert Bora - University of Massachusetts, Amherst ×" at bounding box center [383, 22] width 489 height 44
click at [569, 68] on link "Common App Forms" at bounding box center [586, 62] width 81 height 15
click at [620, 14] on span "×" at bounding box center [621, 9] width 6 height 12
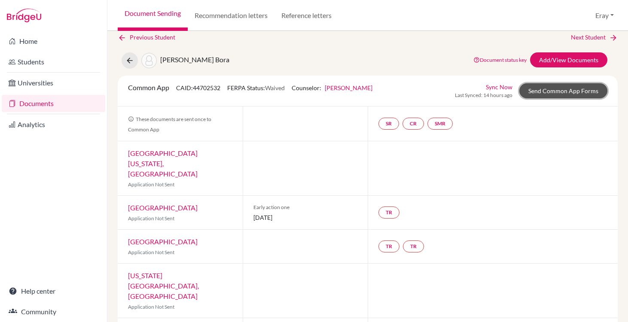
click at [558, 88] on link "Send Common App Forms" at bounding box center [563, 90] width 88 height 15
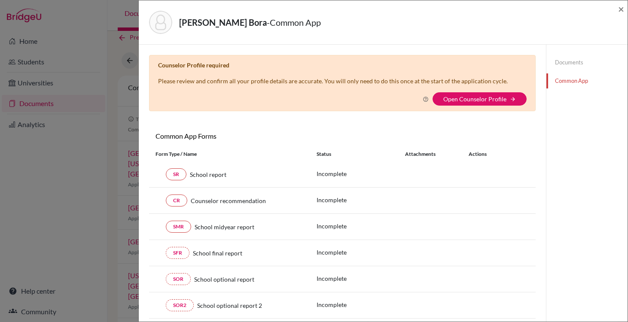
click at [426, 99] on icon at bounding box center [426, 99] width 6 height 6
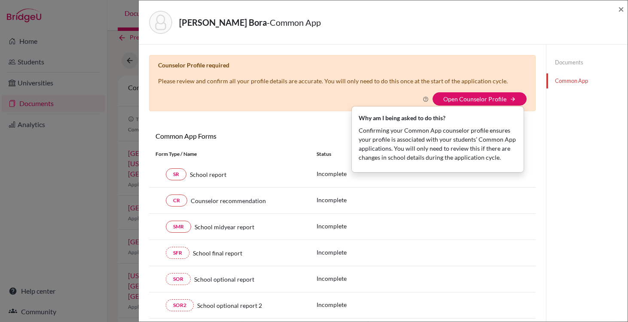
drag, startPoint x: 358, startPoint y: 117, endPoint x: 450, endPoint y: 149, distance: 97.8
click at [450, 149] on div "Why am I being asked to do this? Confirming your Common App counselor profile e…" at bounding box center [438, 139] width 172 height 59
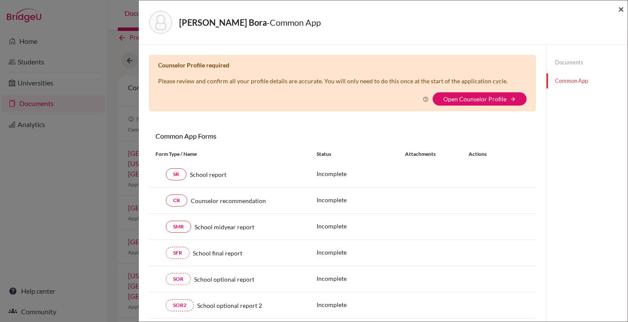
click at [618, 6] on span "×" at bounding box center [621, 9] width 6 height 12
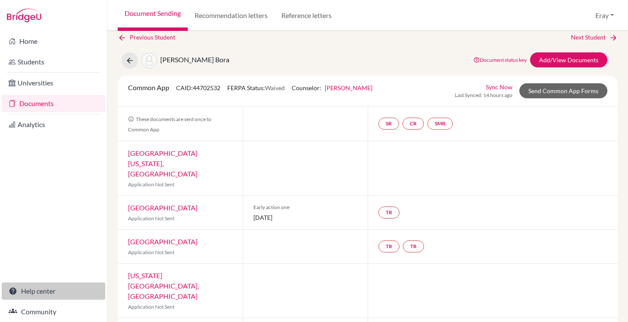
click at [38, 295] on link "Help center" at bounding box center [53, 291] width 103 height 17
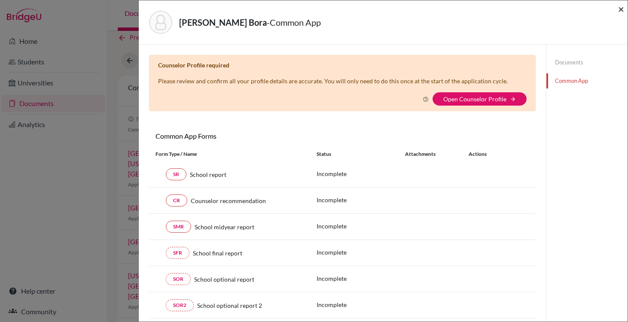
click at [619, 10] on span "×" at bounding box center [621, 9] width 6 height 12
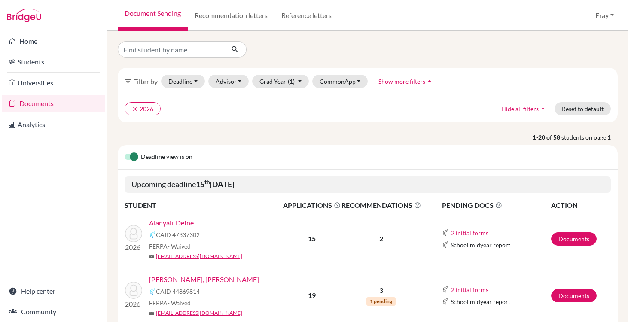
click at [44, 104] on link "Documents" at bounding box center [53, 103] width 103 height 17
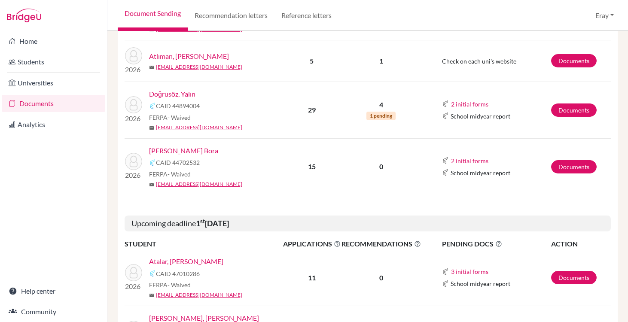
scroll to position [286, 0]
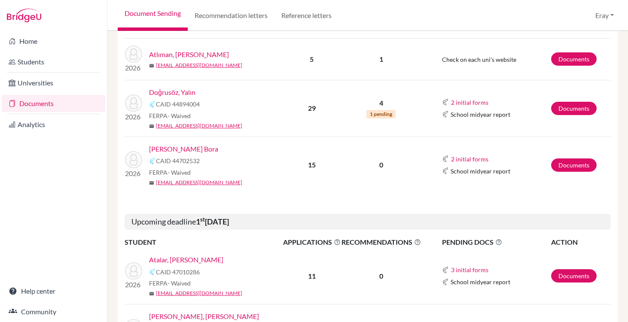
click at [196, 259] on link "Atalar, [PERSON_NAME]" at bounding box center [186, 260] width 74 height 10
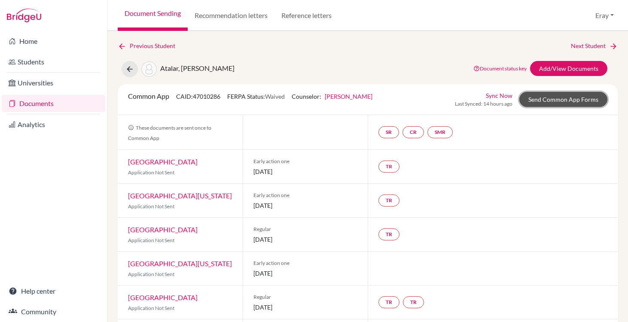
click at [566, 100] on link "Send Common App Forms" at bounding box center [563, 99] width 88 height 15
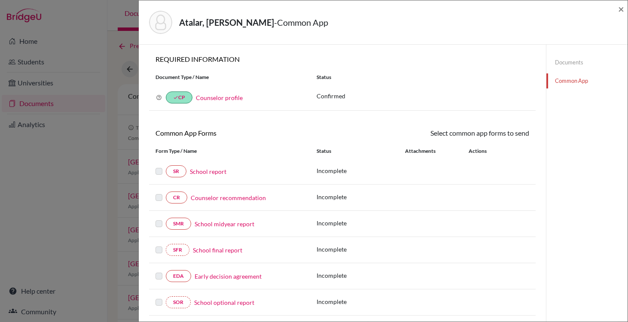
click at [616, 8] on div "Atalar, Arda Bartu - Common App ×" at bounding box center [383, 22] width 482 height 37
click at [625, 10] on div "Atalar, Arda Bartu - Common App ×" at bounding box center [383, 22] width 489 height 44
click at [624, 10] on span "×" at bounding box center [621, 9] width 6 height 12
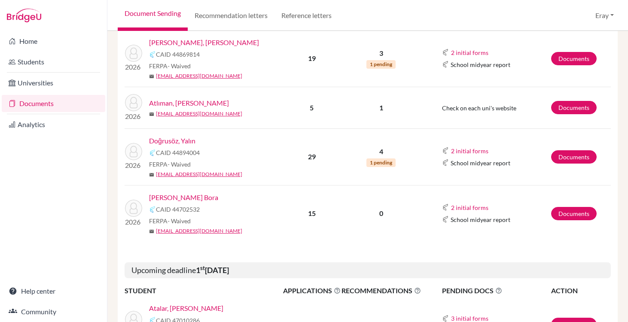
scroll to position [240, 0]
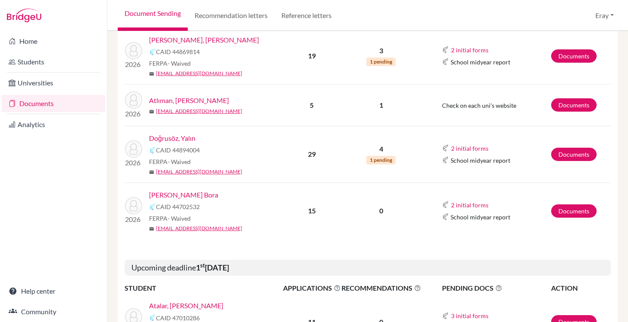
click at [190, 198] on link "[PERSON_NAME] Bora" at bounding box center [183, 195] width 69 height 10
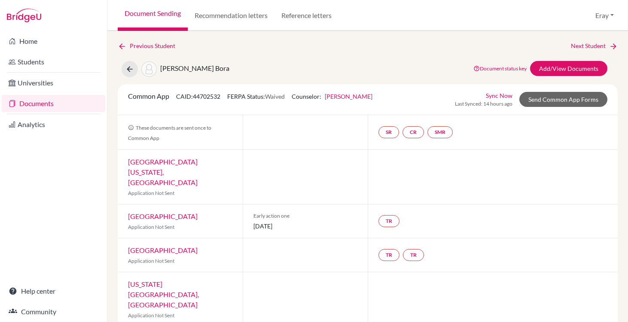
click at [359, 97] on link "[PERSON_NAME]" at bounding box center [349, 96] width 48 height 7
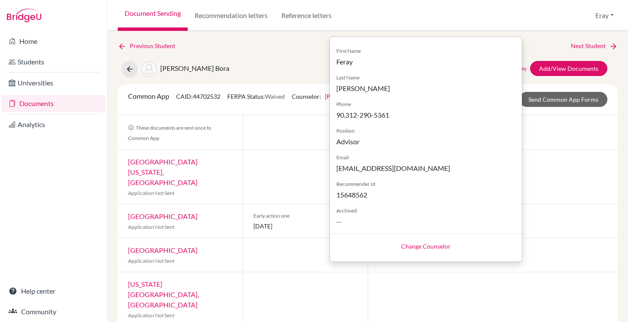
click at [432, 245] on link "Change Counselor" at bounding box center [425, 246] width 49 height 7
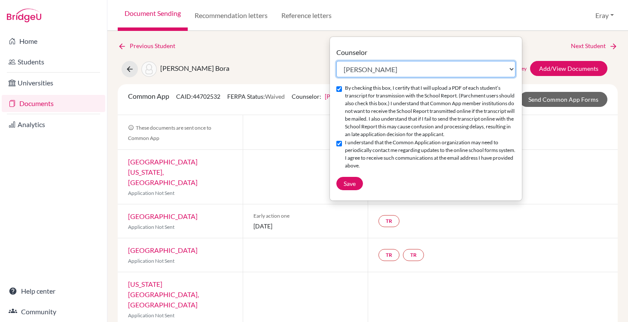
click at [420, 70] on select "Select counselor [PERSON_NAME] [PERSON_NAME] [PERSON_NAME] Gür [PERSON_NAME] Gür" at bounding box center [425, 69] width 179 height 16
select select "458445"
click at [336, 61] on select "Select counselor [PERSON_NAME] [PERSON_NAME] [PERSON_NAME] Gür [PERSON_NAME] Gür" at bounding box center [425, 69] width 179 height 16
checkbox input "false"
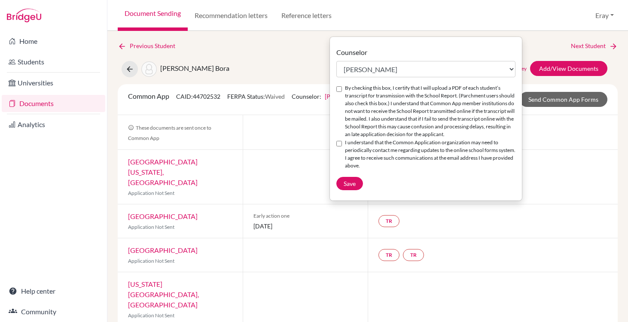
click at [352, 88] on label "By checking this box, I certify that I will upload a PDF of each student’s tran…" at bounding box center [430, 111] width 170 height 54
click at [342, 88] on input "By checking this box, I certify that I will upload a PDF of each student’s tran…" at bounding box center [339, 89] width 6 height 6
checkbox input "true"
click at [355, 145] on label "I understand that the Common Application organization may need to periodically …" at bounding box center [430, 154] width 170 height 31
click at [342, 145] on input "I understand that the Common Application organization may need to periodically …" at bounding box center [339, 144] width 6 height 6
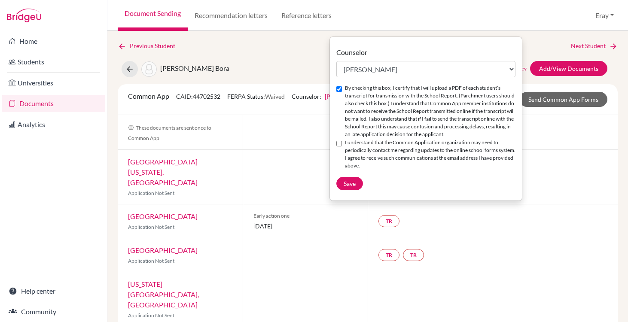
checkbox input "true"
click at [346, 177] on button "Save" at bounding box center [349, 183] width 27 height 13
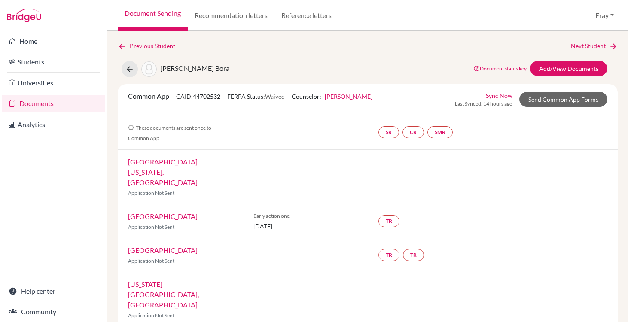
click at [360, 94] on link "[PERSON_NAME]" at bounding box center [349, 96] width 48 height 7
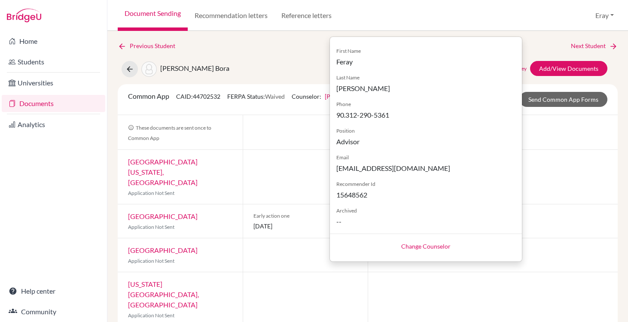
click at [408, 249] on link "Change Counselor" at bounding box center [425, 246] width 49 height 7
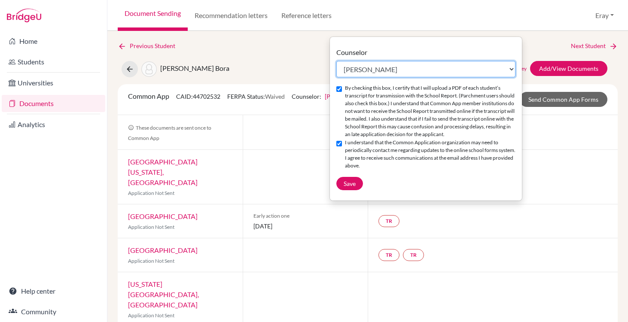
click at [437, 74] on select "Select counselor [PERSON_NAME] [PERSON_NAME] [PERSON_NAME] Gür [PERSON_NAME] Gür" at bounding box center [425, 69] width 179 height 16
select select "458445"
click at [336, 61] on select "Select counselor [PERSON_NAME] [PERSON_NAME] [PERSON_NAME] Gür [PERSON_NAME] Gür" at bounding box center [425, 69] width 179 height 16
checkbox input "false"
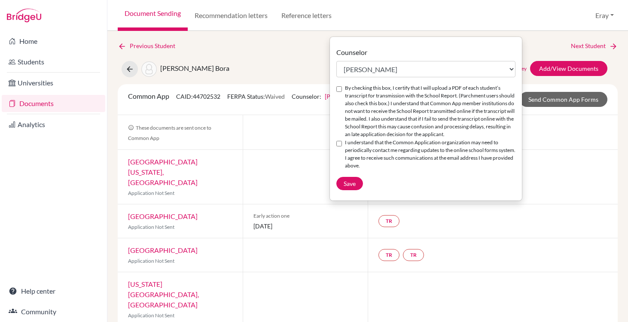
click at [350, 88] on label "By checking this box, I certify that I will upload a PDF of each student’s tran…" at bounding box center [430, 111] width 170 height 54
click at [342, 88] on input "By checking this box, I certify that I will upload a PDF of each student’s tran…" at bounding box center [339, 89] width 6 height 6
checkbox input "true"
click at [357, 142] on label "I understand that the Common Application organization may need to periodically …" at bounding box center [430, 154] width 170 height 31
click at [342, 142] on input "I understand that the Common Application organization may need to periodically …" at bounding box center [339, 144] width 6 height 6
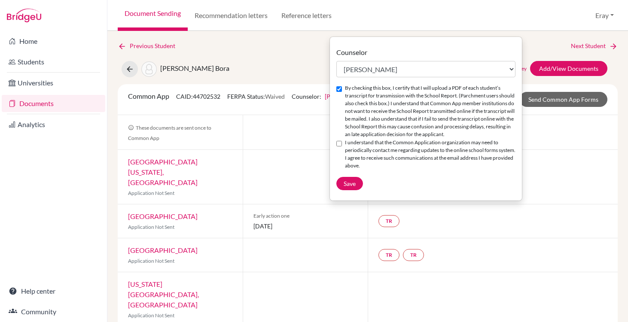
checkbox input "true"
click at [354, 173] on div "Counselor Select counselor [PERSON_NAME] [PERSON_NAME] [PERSON_NAME] Gür [PERSO…" at bounding box center [426, 118] width 192 height 143
click at [354, 178] on button "Save" at bounding box center [349, 183] width 27 height 13
